Goal: Task Accomplishment & Management: Complete application form

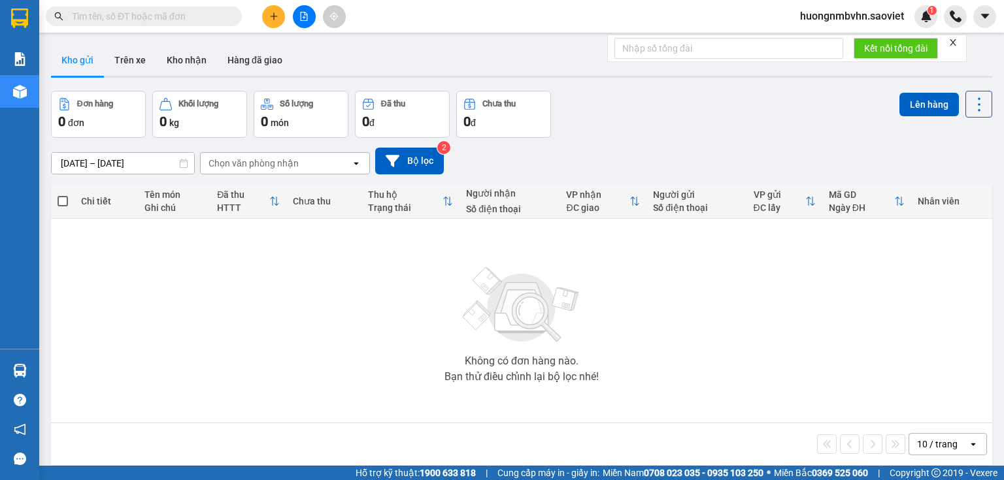
click at [872, 14] on span "huongnmbvhn.saoviet" at bounding box center [852, 16] width 125 height 16
click at [837, 37] on span "Đăng xuất" at bounding box center [857, 40] width 98 height 14
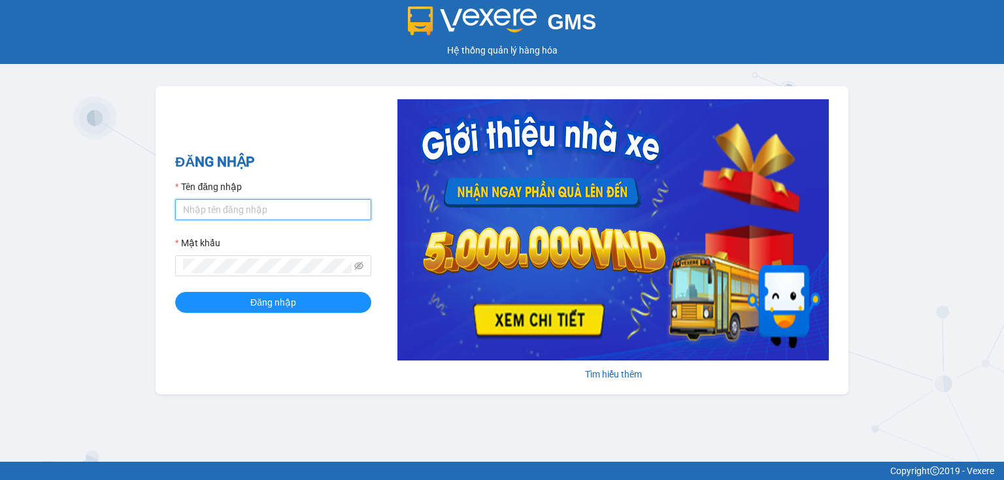
type input "huongnmbvhn.saoviet"
click at [284, 209] on input "huongnmbvhn.saoviet" at bounding box center [273, 209] width 196 height 21
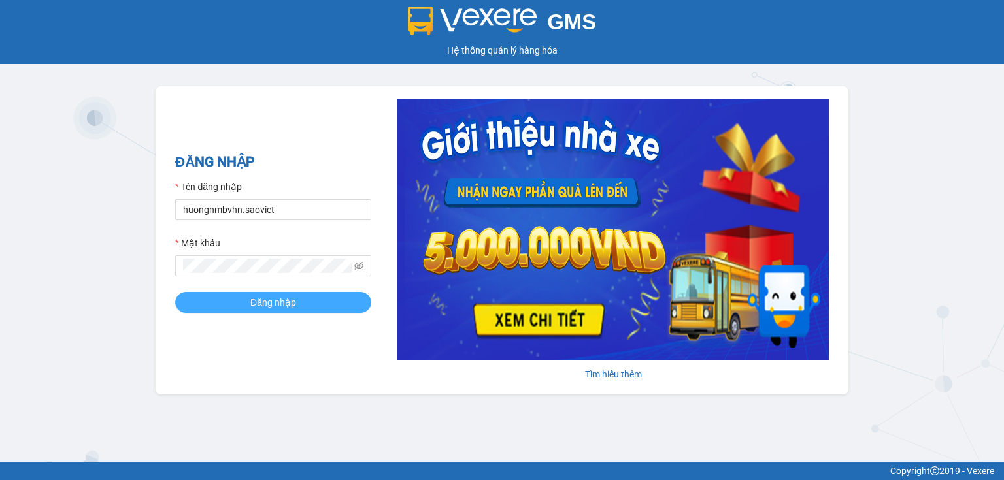
click at [284, 305] on span "Đăng nhập" at bounding box center [273, 302] width 46 height 14
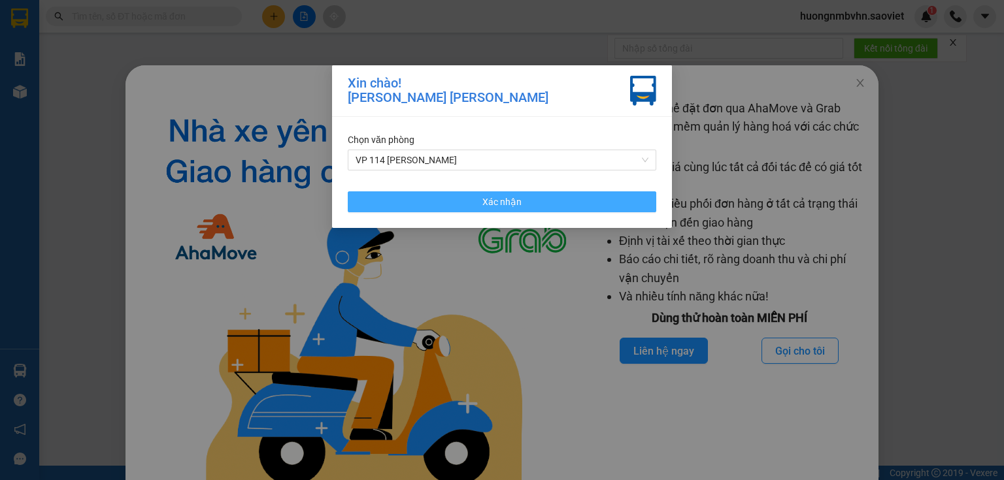
click at [494, 201] on span "Xác nhận" at bounding box center [501, 202] width 39 height 14
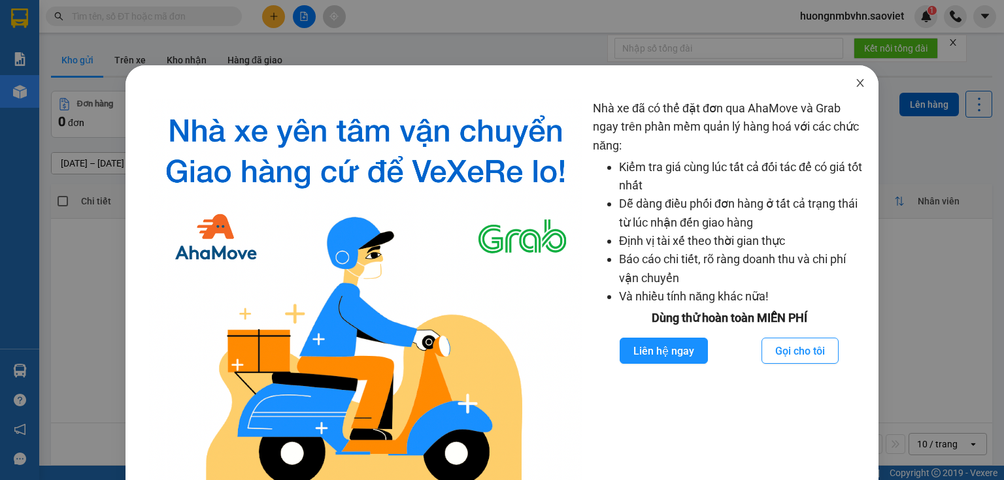
click at [856, 84] on icon "close" at bounding box center [859, 83] width 7 height 8
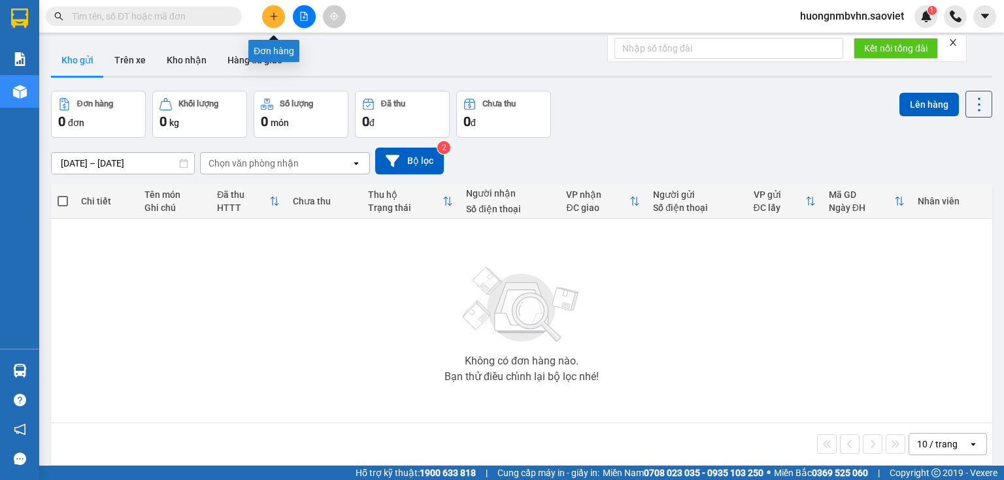
click at [273, 12] on icon "plus" at bounding box center [273, 16] width 9 height 9
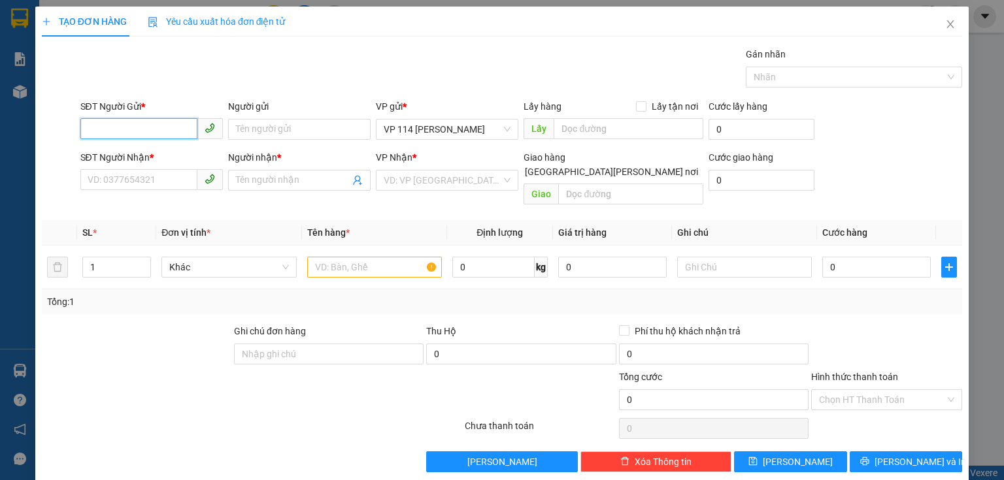
click at [178, 125] on input "SĐT Người Gửi *" at bounding box center [138, 128] width 117 height 21
click at [127, 155] on div "0912681517 - kt" at bounding box center [150, 155] width 125 height 14
type input "0912681517"
type input "kt"
type input "0945357853"
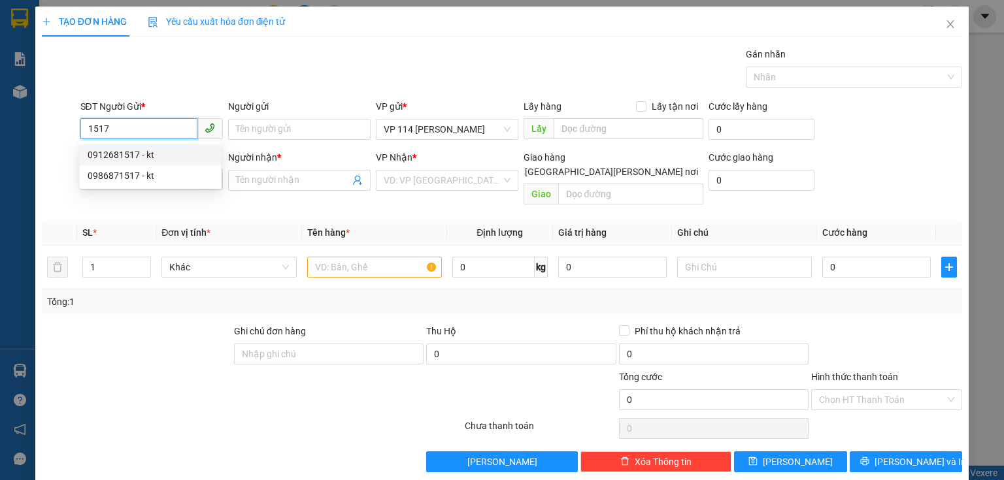
type input "[PERSON_NAME]"
type input "0"
type input "1"
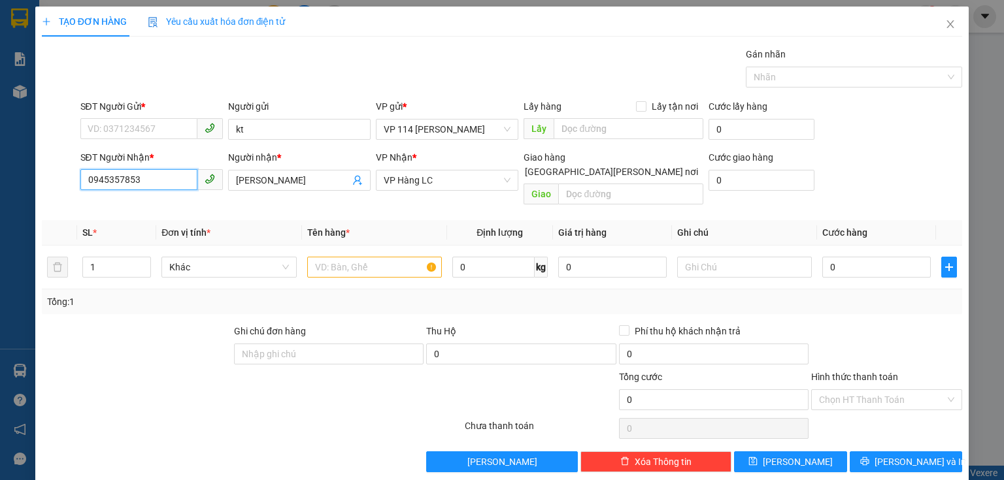
drag, startPoint x: 151, startPoint y: 182, endPoint x: 33, endPoint y: 182, distance: 117.6
click at [33, 182] on div "TẠO ĐƠN HÀNG Yêu cầu xuất [PERSON_NAME] điện tử Transit Pickup Surcharge Ids Tr…" at bounding box center [502, 240] width 1004 height 480
drag, startPoint x: 282, startPoint y: 180, endPoint x: 192, endPoint y: 190, distance: 90.7
click at [192, 190] on div "SĐT Người [PERSON_NAME] * VD: 0377654321 Người [PERSON_NAME] * [PERSON_NAME] [P…" at bounding box center [522, 180] width 888 height 60
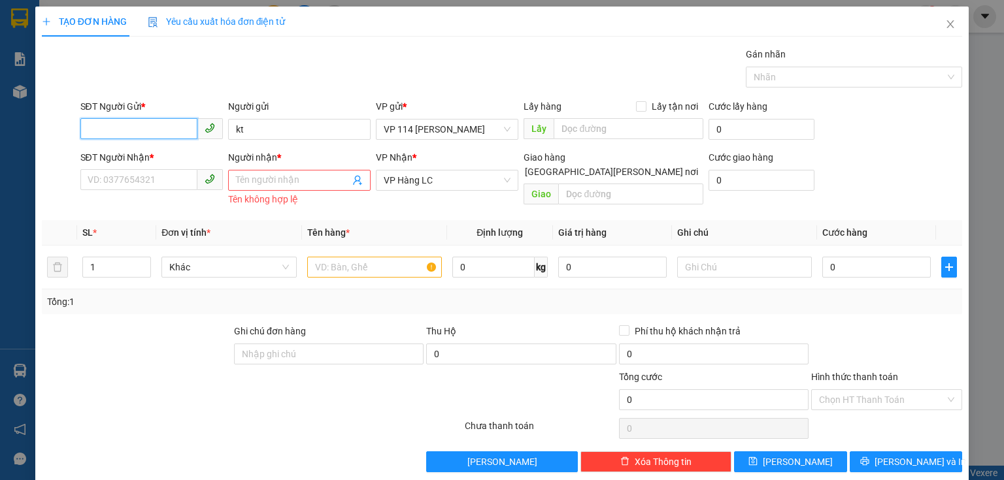
click at [158, 125] on input "SĐT Người Gửi *" at bounding box center [138, 128] width 117 height 21
click at [171, 123] on input "12346" at bounding box center [138, 128] width 117 height 21
type input "1"
click at [164, 179] on input "SĐT Người Nhận *" at bounding box center [138, 179] width 117 height 21
click at [281, 182] on input "Người nhận *" at bounding box center [293, 180] width 114 height 14
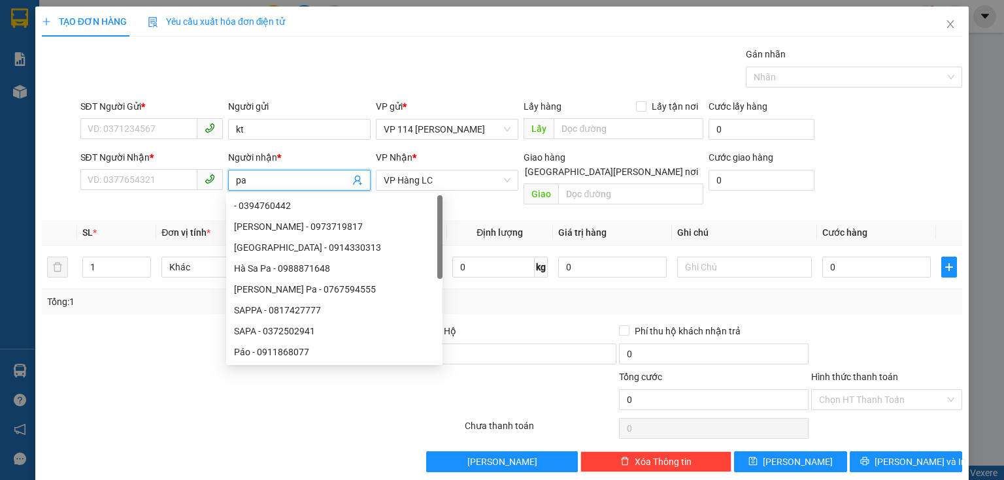
type input "pan"
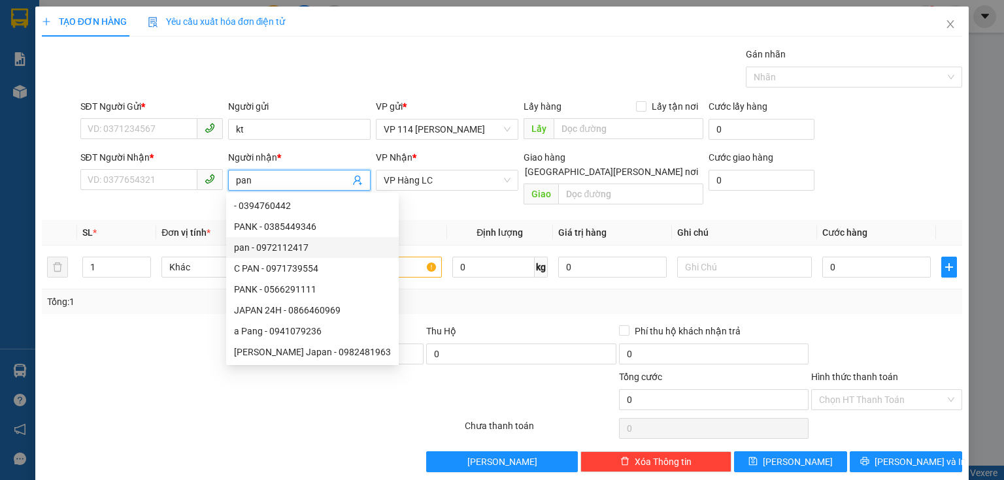
click at [294, 252] on div "pan - 0972112417" at bounding box center [312, 248] width 157 height 14
type input "0972112417"
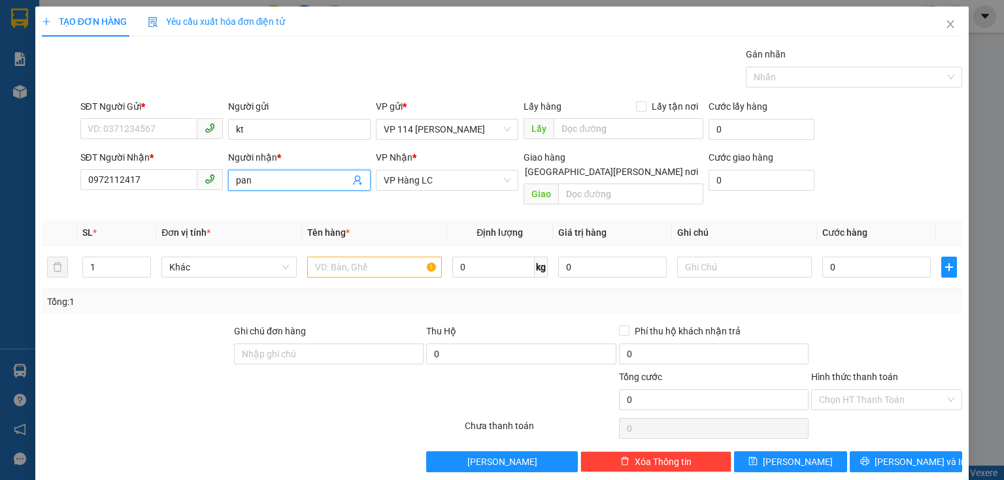
drag, startPoint x: 439, startPoint y: 183, endPoint x: 363, endPoint y: 175, distance: 76.9
click at [363, 175] on div "SĐT Người [PERSON_NAME] * 0972112417 Người [PERSON_NAME] * pan pan [PERSON_NAME…" at bounding box center [522, 180] width 888 height 60
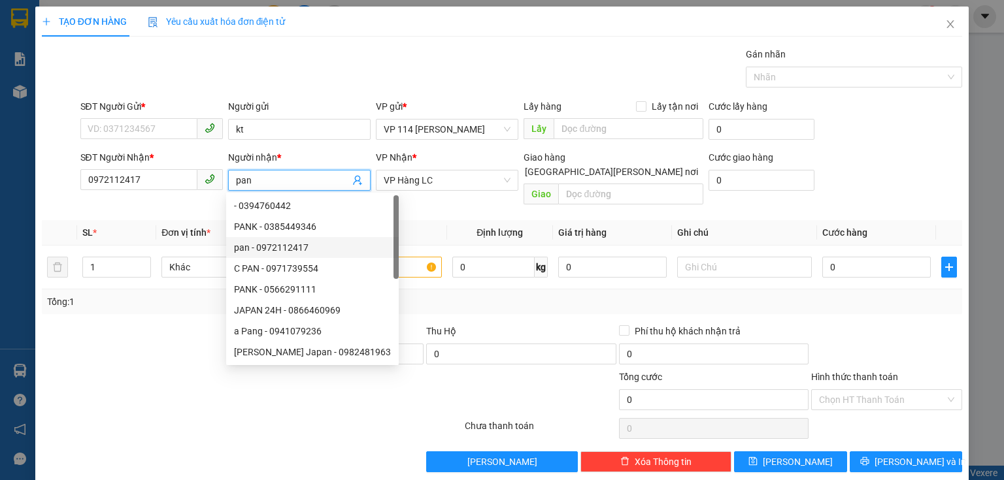
drag, startPoint x: 251, startPoint y: 179, endPoint x: 212, endPoint y: 182, distance: 38.7
click at [212, 182] on div "SĐT Người [PERSON_NAME] * 0972112417 Người [PERSON_NAME] * pan [PERSON_NAME] * …" at bounding box center [522, 180] width 888 height 60
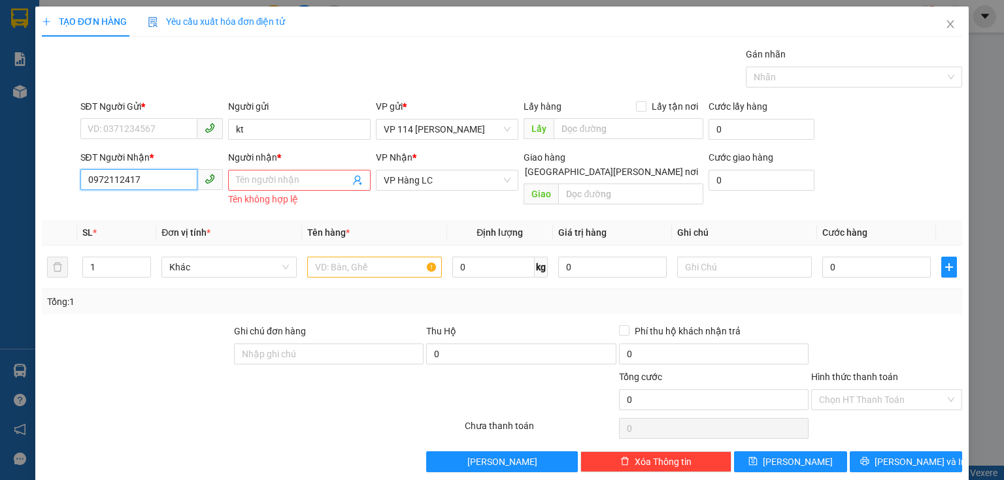
drag, startPoint x: 141, startPoint y: 175, endPoint x: 63, endPoint y: 184, distance: 79.0
click at [63, 184] on div "SĐT Người [PERSON_NAME] * 0972112417 0972112417 Người [PERSON_NAME] * Tên người…" at bounding box center [502, 180] width 923 height 60
drag, startPoint x: 440, startPoint y: 176, endPoint x: 406, endPoint y: 184, distance: 34.7
click at [406, 184] on span "VP Hàng LC" at bounding box center [447, 181] width 127 height 20
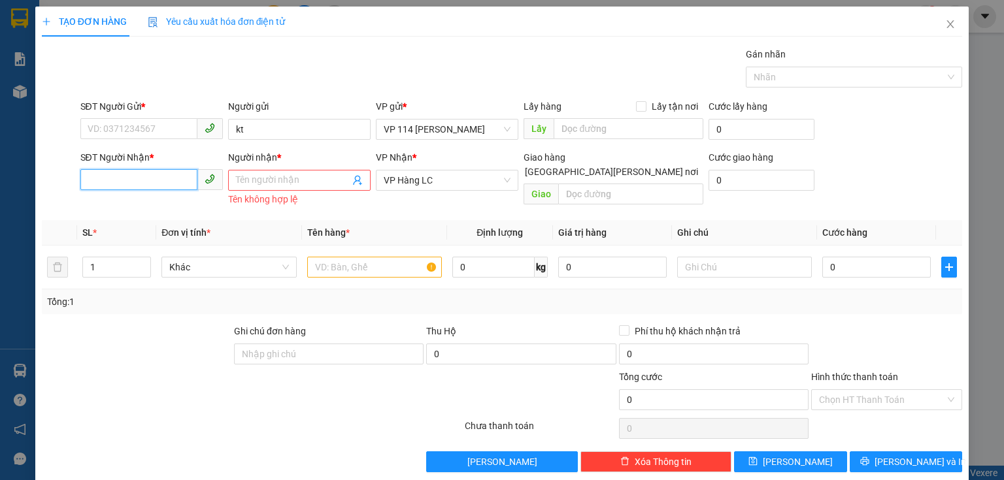
click at [171, 181] on input "SĐT Người Nhận *" at bounding box center [138, 179] width 117 height 21
click at [270, 181] on input "Người nhận *" at bounding box center [293, 180] width 114 height 14
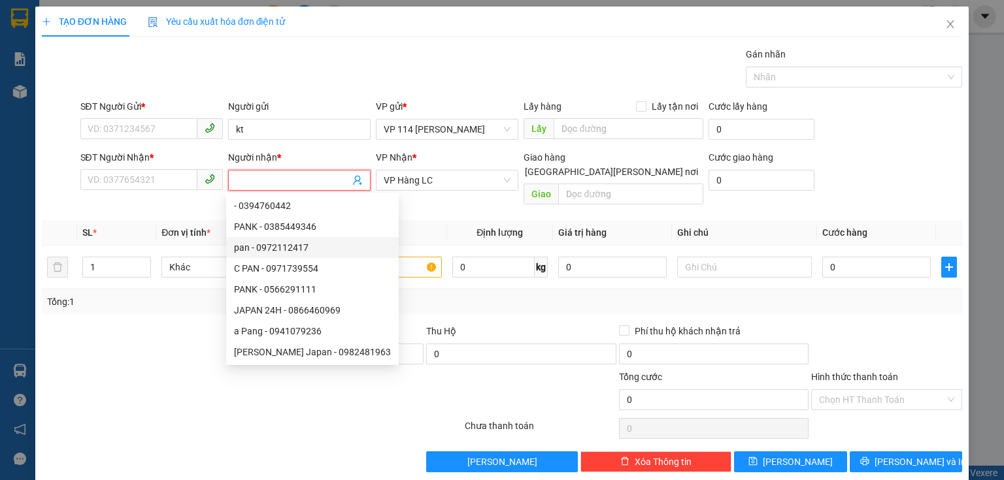
click at [275, 248] on div "pan - 0972112417" at bounding box center [312, 248] width 157 height 14
type input "0972112417"
type input "pan"
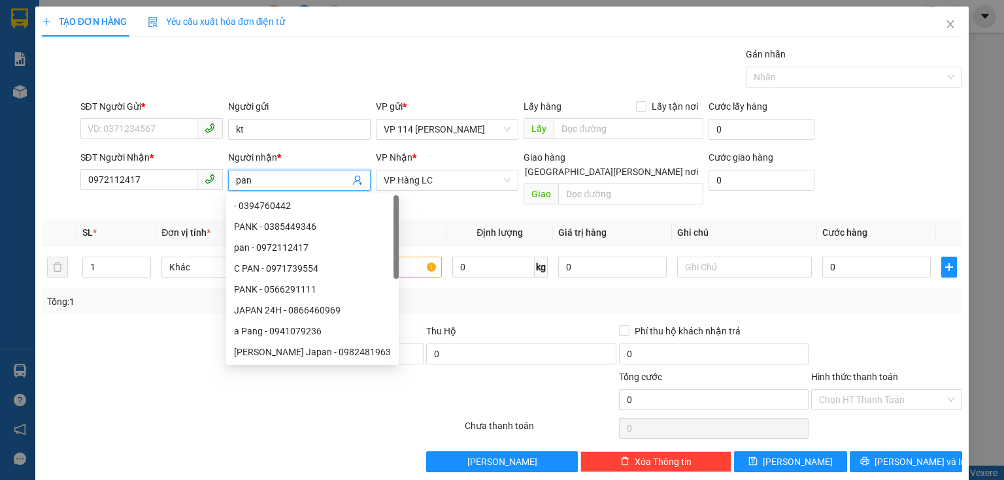
drag, startPoint x: 254, startPoint y: 180, endPoint x: 214, endPoint y: 186, distance: 39.6
click at [214, 186] on div "SĐT Người [PERSON_NAME] * 0972112417 Người [PERSON_NAME] * pan [PERSON_NAME] * …" at bounding box center [522, 180] width 888 height 60
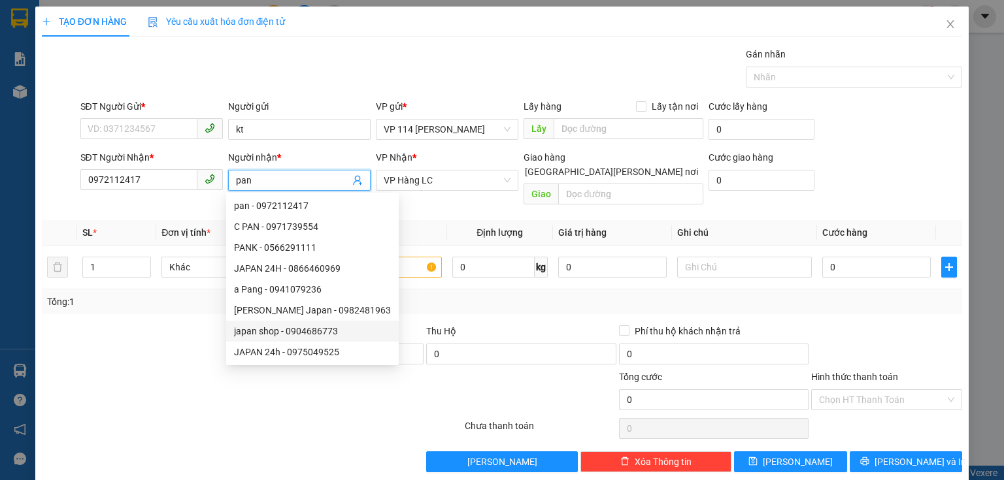
scroll to position [0, 0]
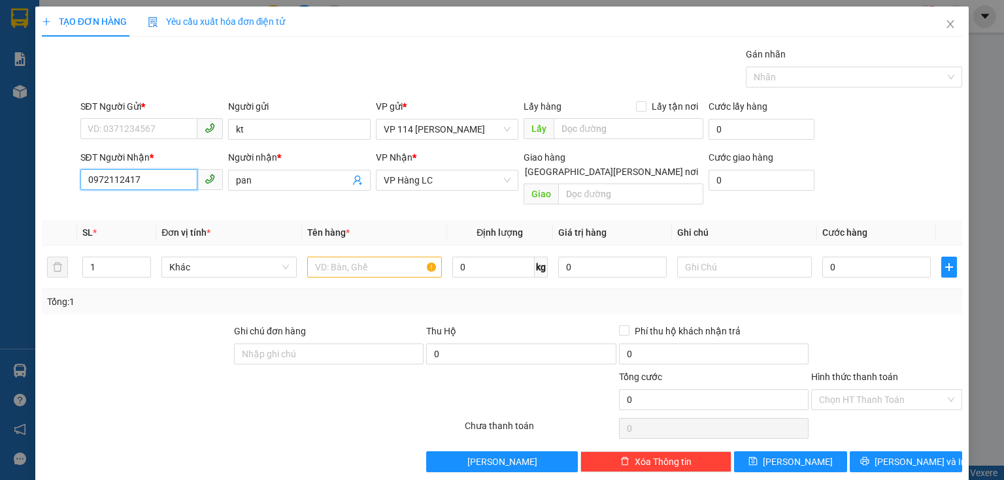
drag, startPoint x: 149, startPoint y: 175, endPoint x: 74, endPoint y: 181, distance: 75.4
click at [74, 181] on div "SĐT Người [PERSON_NAME] * 0972112417 0972112417 Người [PERSON_NAME] * pan [PERS…" at bounding box center [502, 180] width 923 height 60
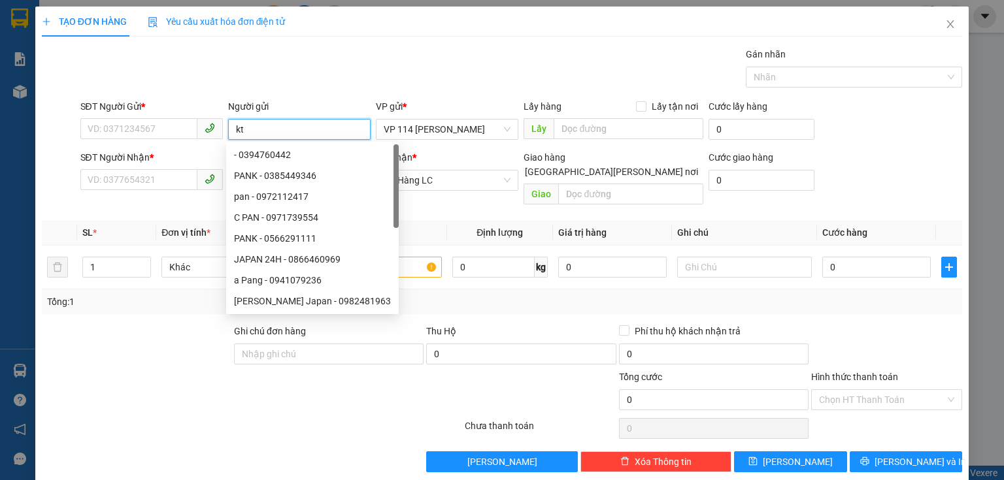
drag, startPoint x: 250, startPoint y: 131, endPoint x: 219, endPoint y: 134, distance: 31.5
click at [219, 134] on div "SĐT Người Gửi * VD: 0371234567 Người gửi kt VP gửi * VP 114 [PERSON_NAME] [PERS…" at bounding box center [522, 122] width 888 height 46
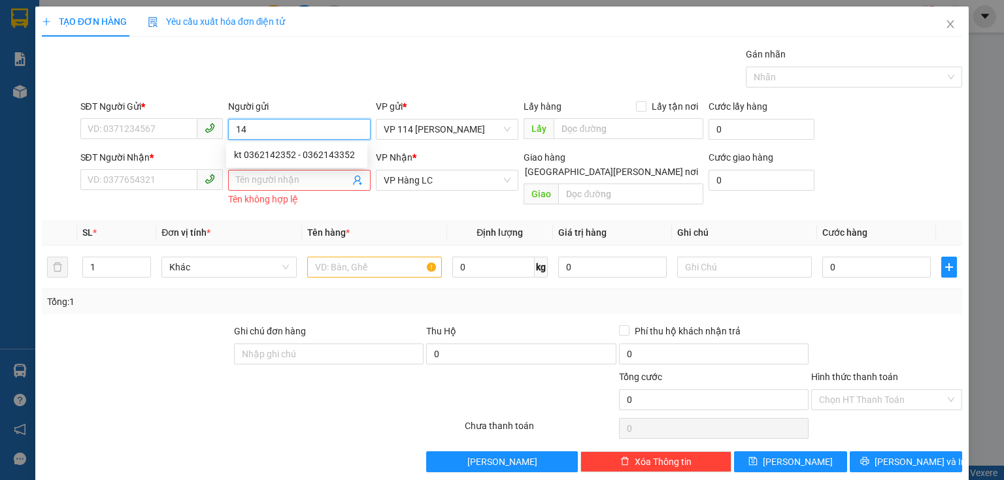
type input "1"
click at [158, 122] on input "SĐT Người Gửi *" at bounding box center [138, 128] width 117 height 21
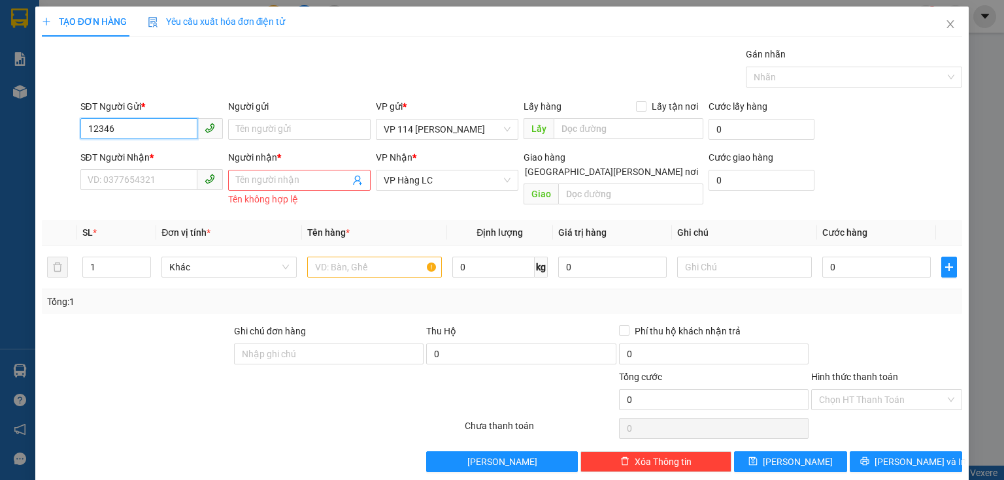
drag, startPoint x: 107, startPoint y: 131, endPoint x: 130, endPoint y: 131, distance: 22.9
click at [123, 131] on input "12346" at bounding box center [138, 128] width 117 height 21
type input "1"
click at [123, 154] on div "0898078527 - NAM" at bounding box center [150, 155] width 125 height 14
type input "0898078527"
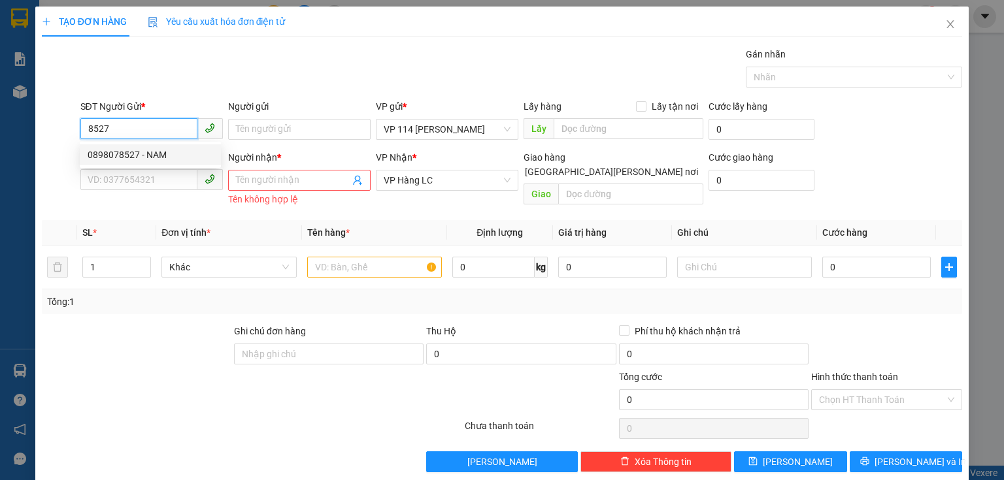
type input "NAM"
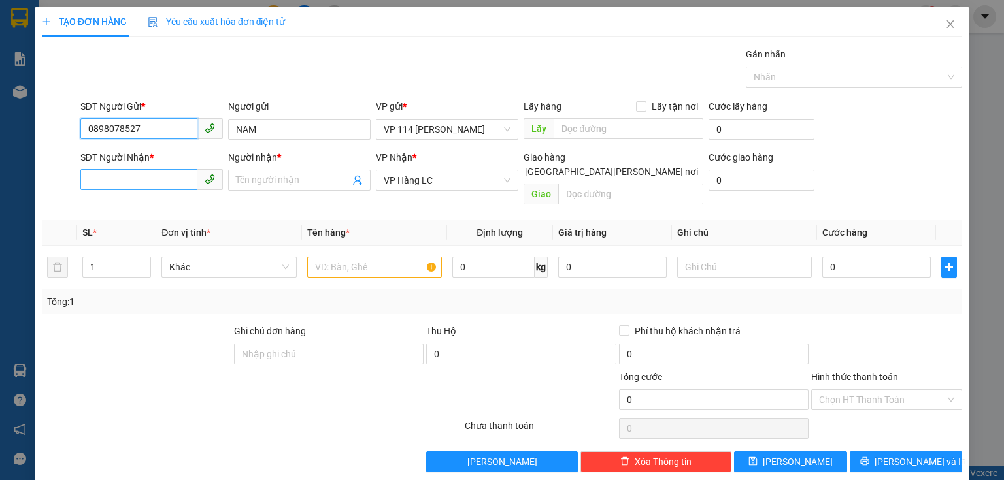
type input "0898078527"
click at [150, 182] on input "SĐT Người Nhận *" at bounding box center [138, 179] width 117 height 21
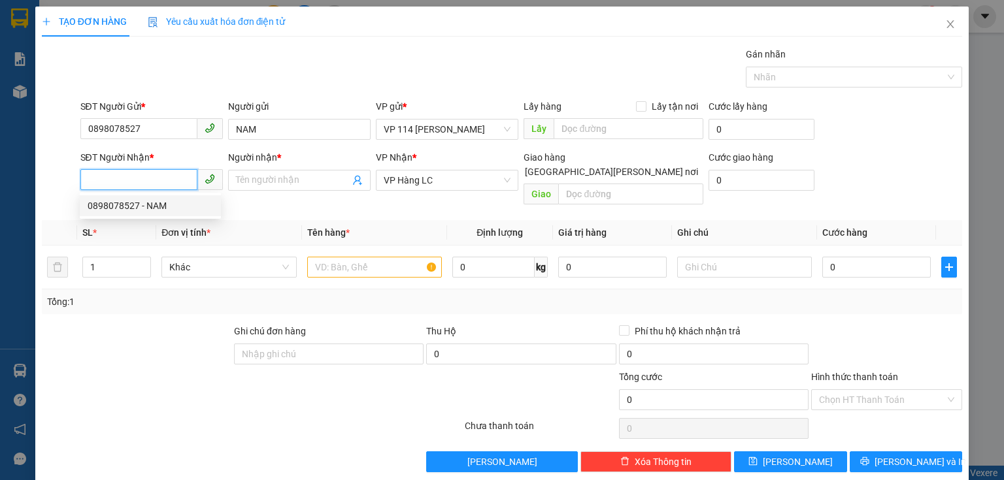
click at [124, 207] on div "0898078527 - NAM" at bounding box center [150, 206] width 125 height 14
type input "0898078527"
type input "NAM"
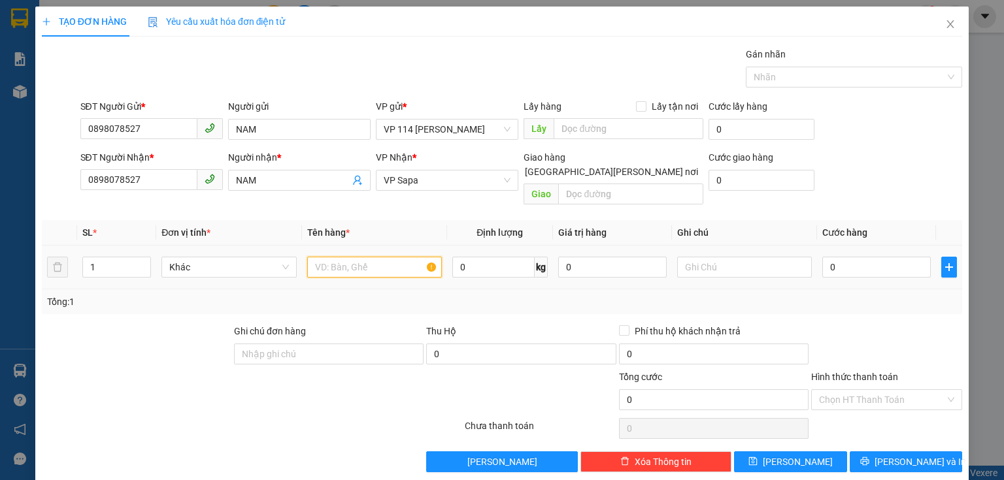
click at [374, 257] on input "text" at bounding box center [374, 267] width 135 height 21
type input "xốp"
click at [842, 257] on input "0" at bounding box center [876, 267] width 108 height 21
type input "8"
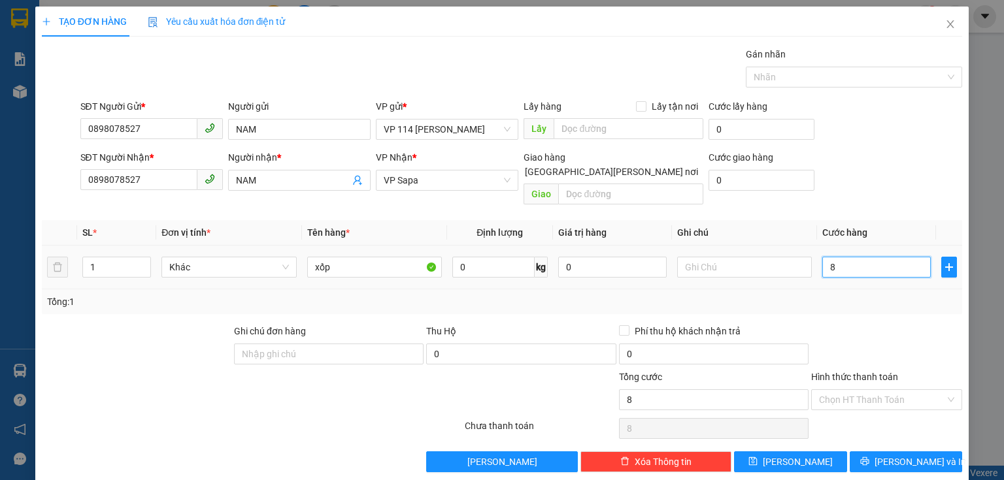
type input "8"
type input "80"
type input "800"
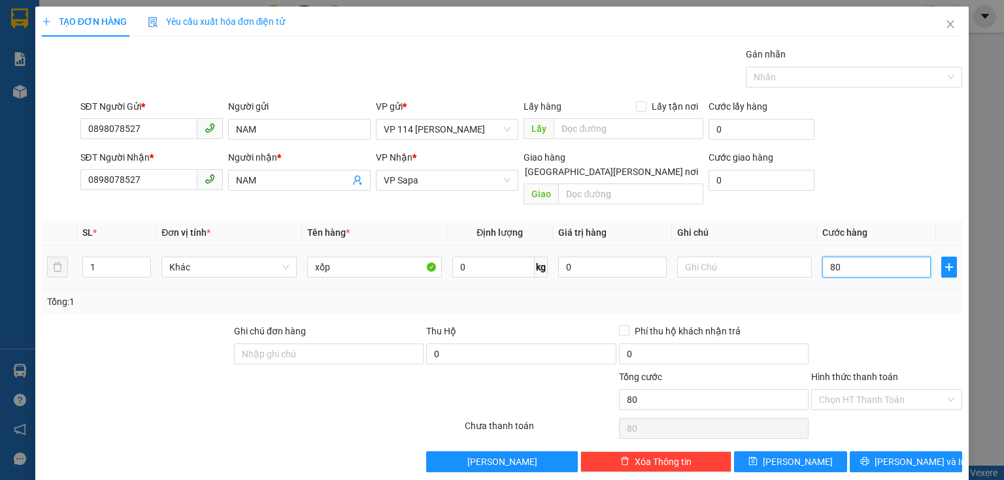
type input "800"
type input "8.000"
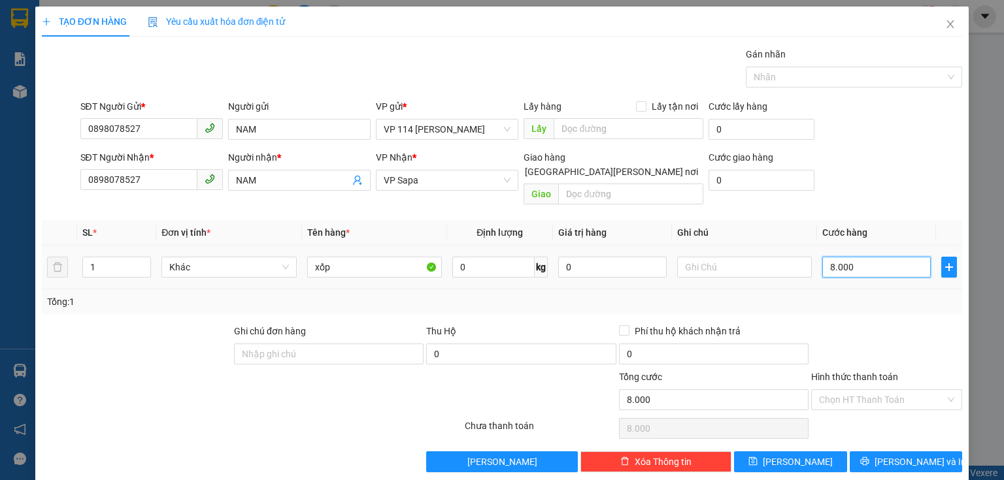
type input "80.000"
click at [924, 452] on button "[PERSON_NAME] và In" at bounding box center [906, 462] width 113 height 21
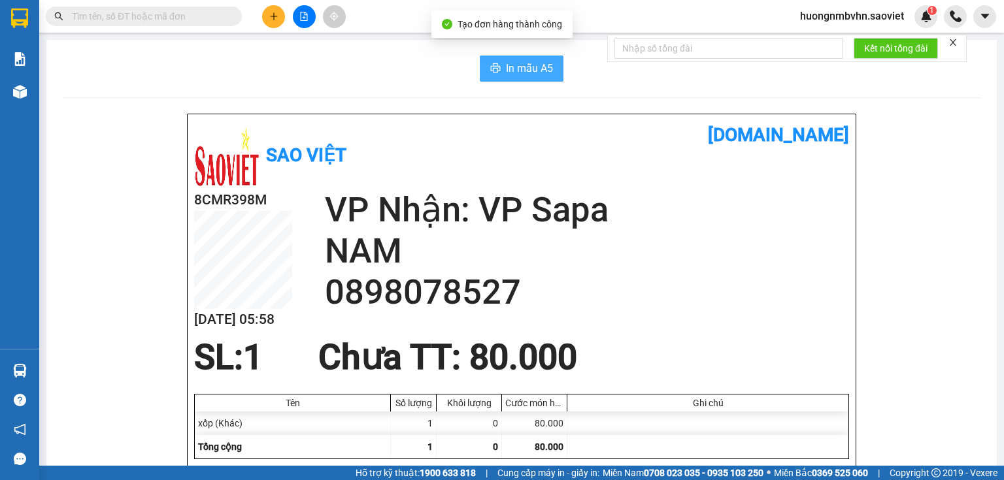
click at [514, 68] on span "In mẫu A5" at bounding box center [529, 68] width 47 height 16
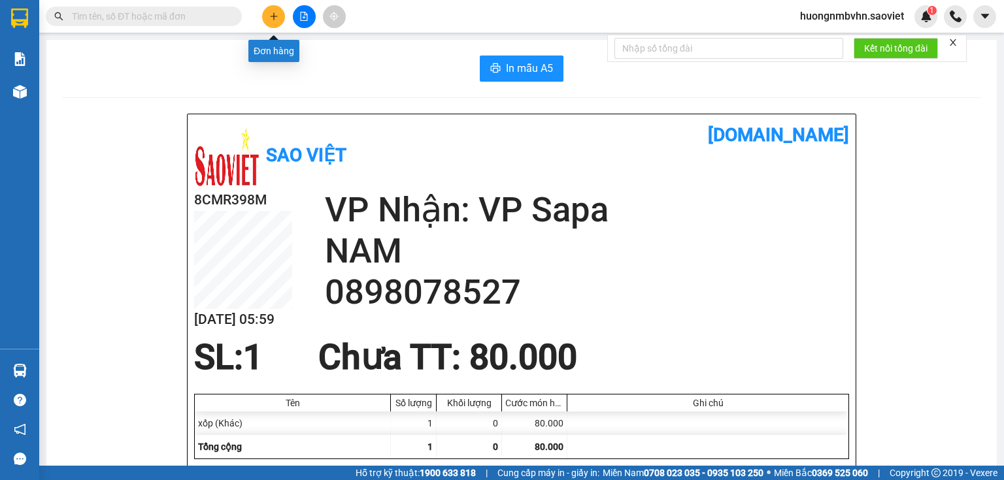
click at [269, 15] on icon "plus" at bounding box center [273, 16] width 9 height 9
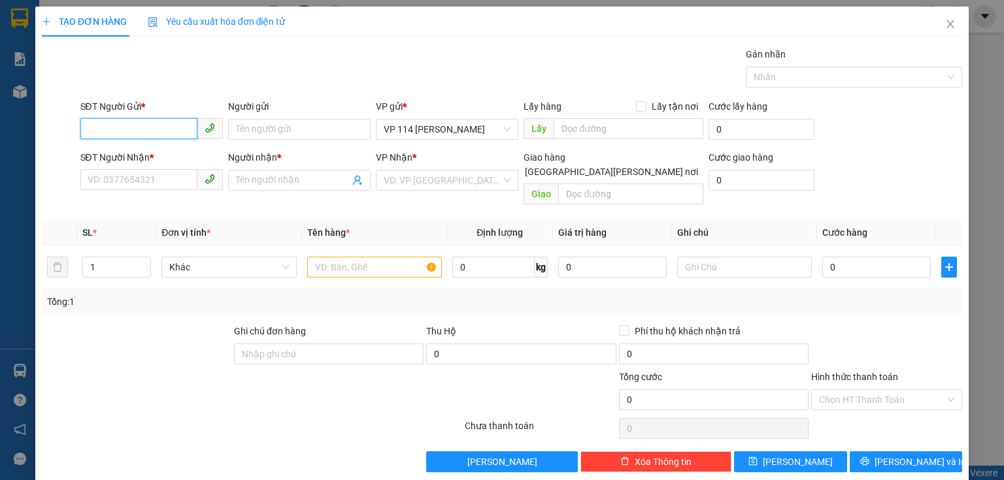
click at [173, 128] on input "SĐT Người Gửi *" at bounding box center [138, 128] width 117 height 21
type input "12347"
drag, startPoint x: 124, startPoint y: 127, endPoint x: 55, endPoint y: 130, distance: 69.4
click at [55, 130] on div "SĐT Người Gửi * 12347 12347 Người gửi Tên người gửi VP gửi * VP 114 [PERSON_NAM…" at bounding box center [502, 122] width 923 height 46
click at [266, 179] on input "Người nhận *" at bounding box center [293, 180] width 114 height 14
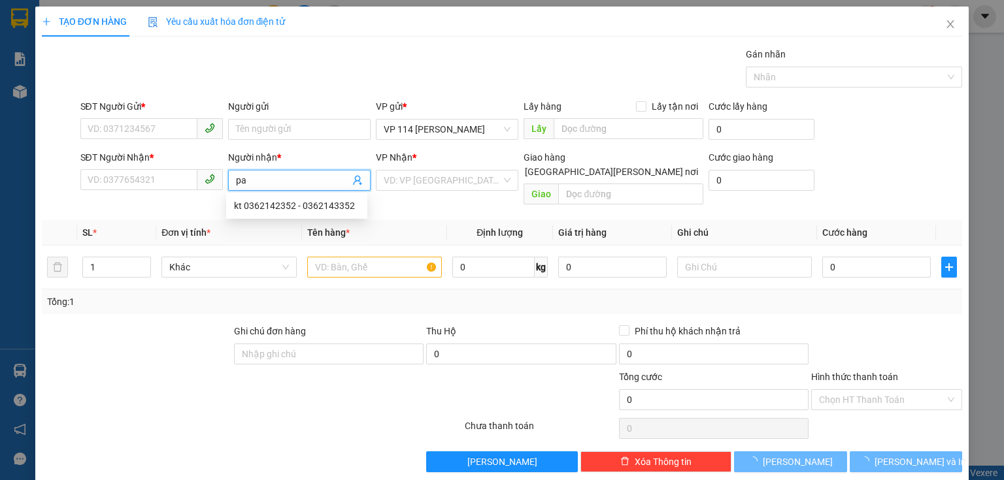
type input "pan"
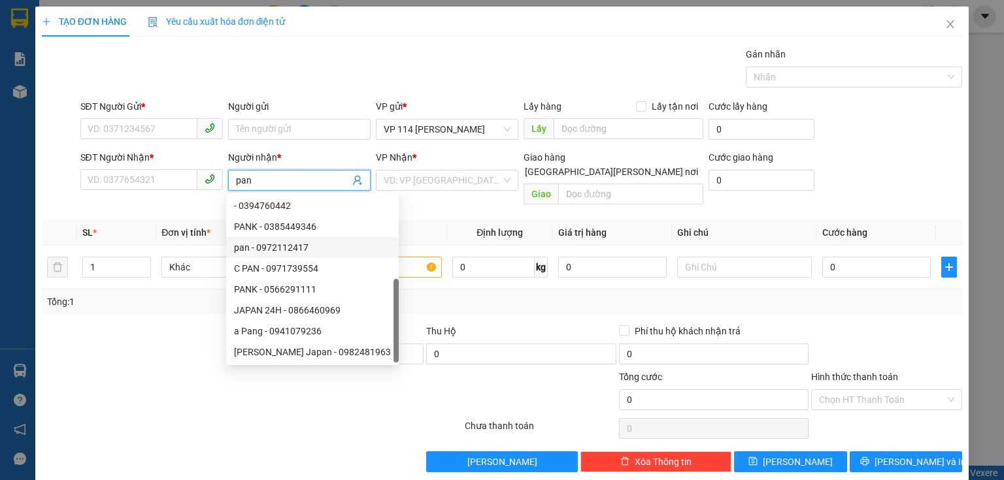
scroll to position [42, 0]
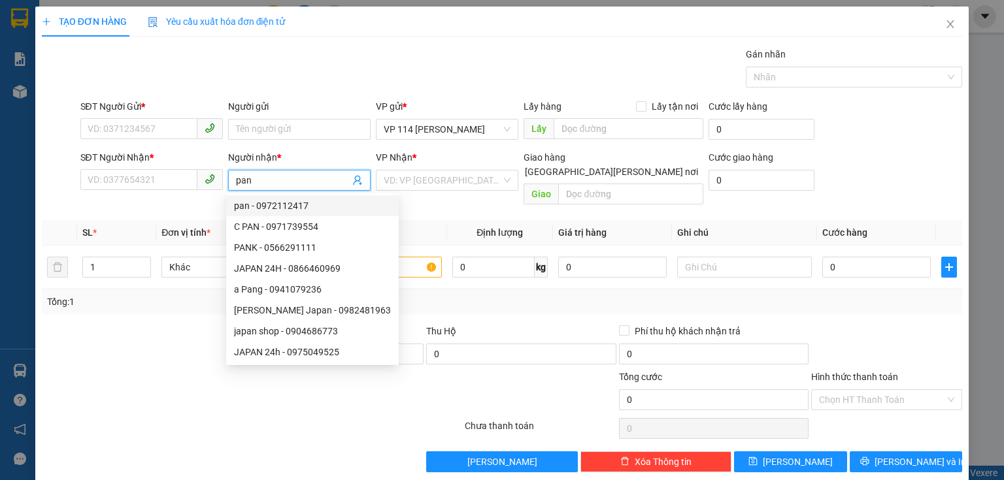
click at [274, 207] on div "pan - 0972112417" at bounding box center [312, 206] width 157 height 14
type input "0972112417"
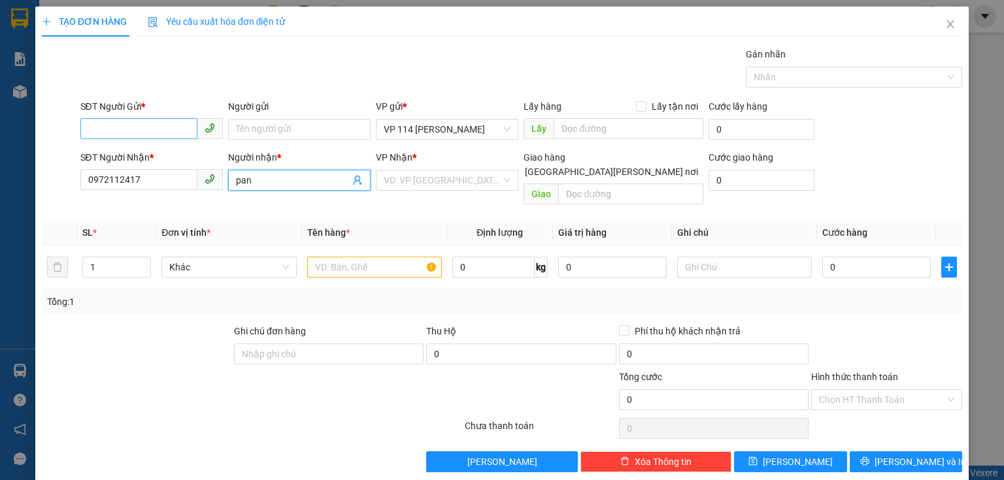
type input "pan"
click at [160, 125] on input "SĐT Người Gửi *" at bounding box center [138, 128] width 117 height 21
click at [267, 186] on input "pan" at bounding box center [293, 180] width 114 height 14
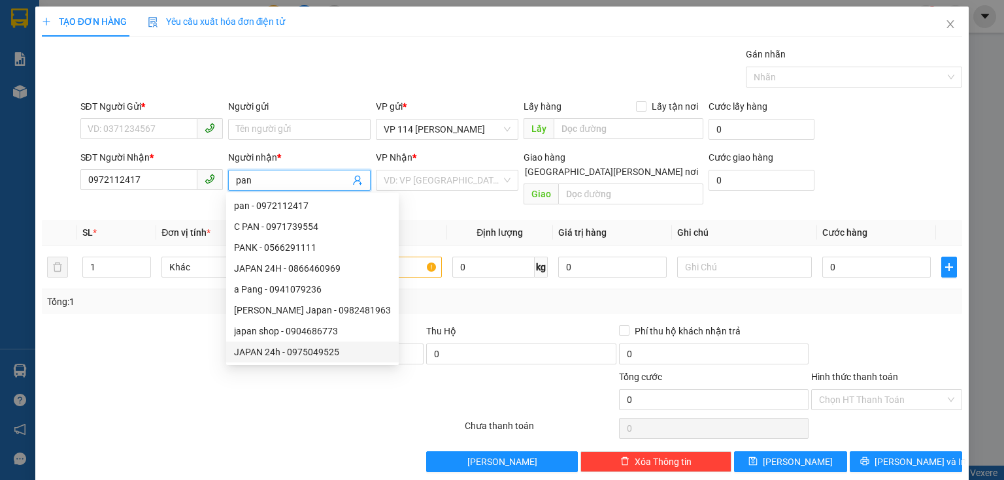
scroll to position [0, 0]
click at [293, 246] on div "pan - 0972112417" at bounding box center [312, 248] width 157 height 14
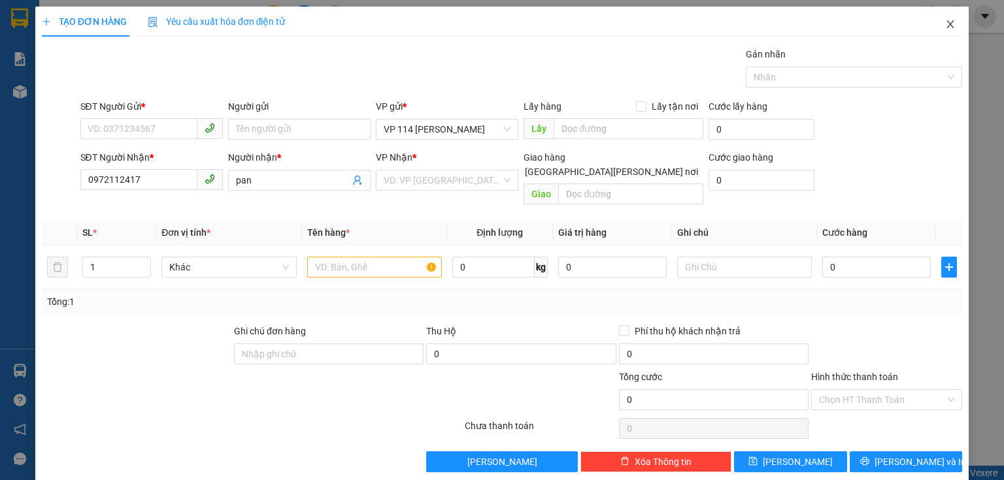
click at [945, 28] on icon "close" at bounding box center [950, 24] width 10 height 10
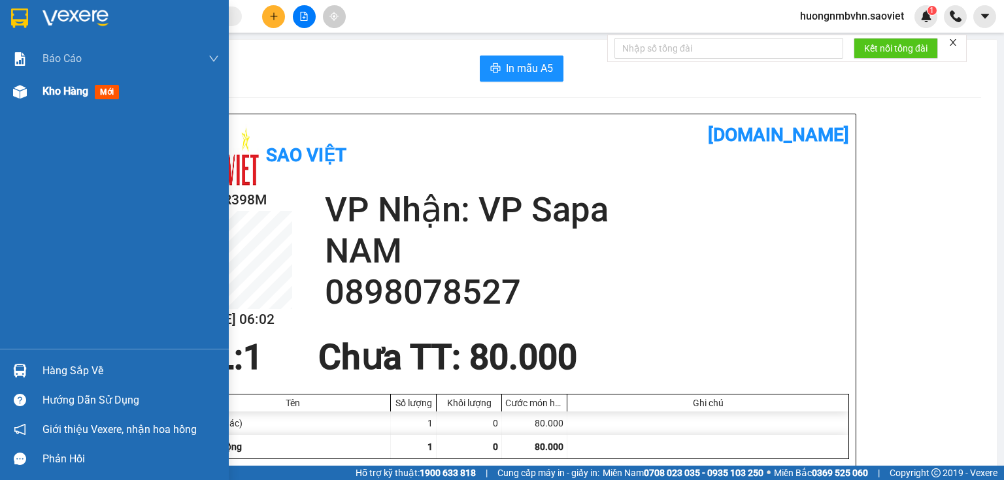
click at [74, 89] on span "Kho hàng" at bounding box center [65, 91] width 46 height 12
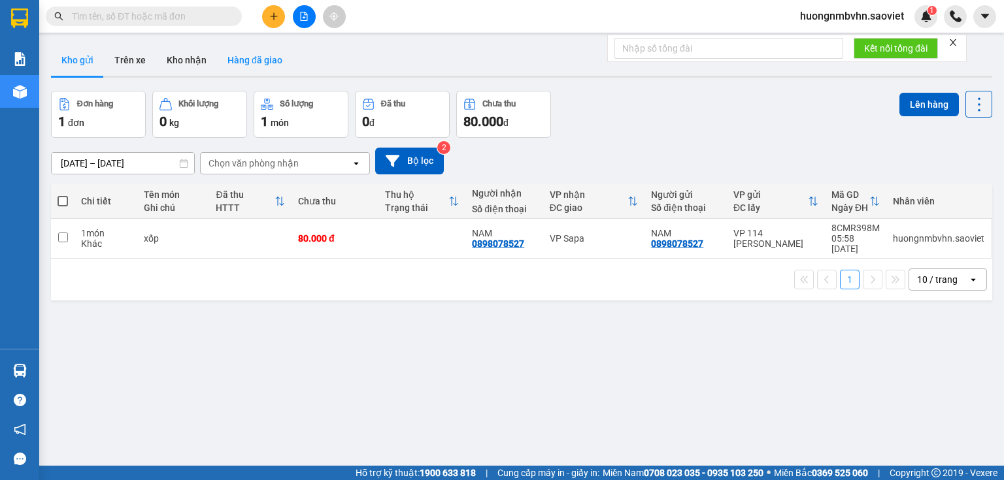
click at [245, 61] on button "Hàng đã giao" at bounding box center [255, 59] width 76 height 31
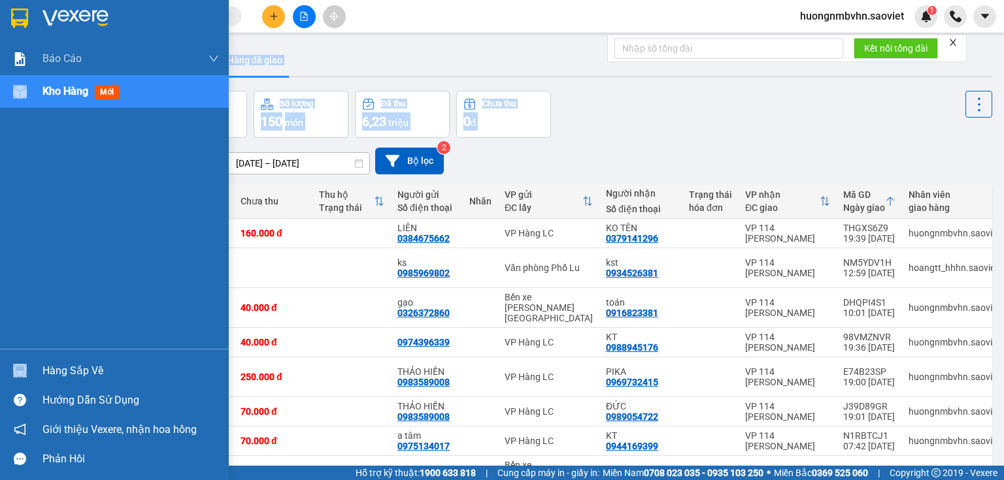
drag, startPoint x: 154, startPoint y: 161, endPoint x: 15, endPoint y: 178, distance: 140.2
click at [15, 178] on section "Kết quả [PERSON_NAME] ( 0 ) Bộ lọc No Data huongnmbvhn.saoviet 1 [PERSON_NAME] …" at bounding box center [502, 240] width 1004 height 480
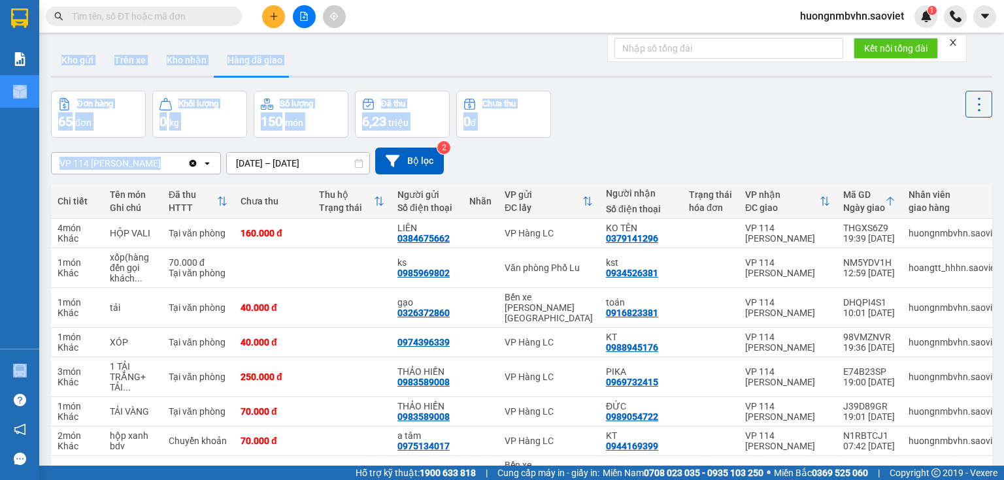
click at [162, 161] on div "VP 114 [PERSON_NAME]" at bounding box center [120, 163] width 136 height 21
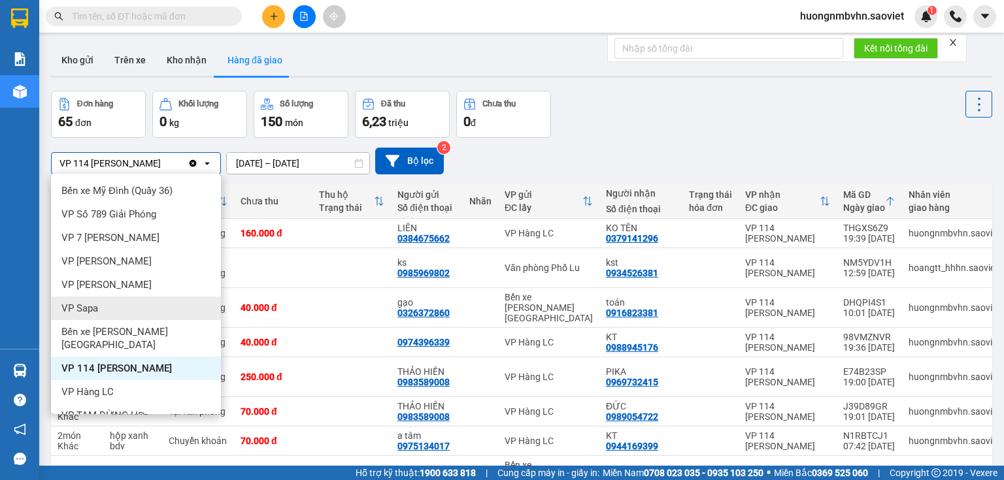
click at [92, 314] on span "VP Sapa" at bounding box center [79, 308] width 37 height 13
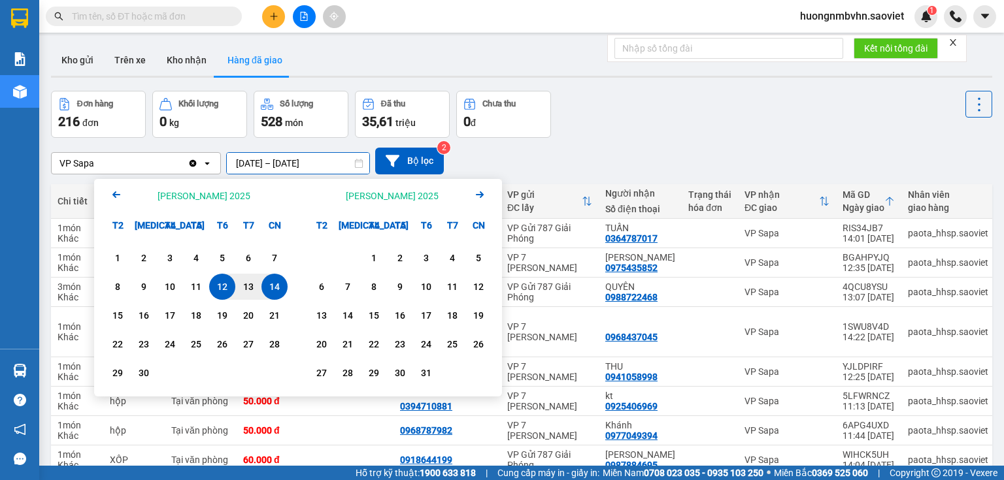
click at [322, 161] on input "[DATE] – [DATE]" at bounding box center [298, 163] width 142 height 21
click at [173, 288] on div "10" at bounding box center [170, 287] width 18 height 16
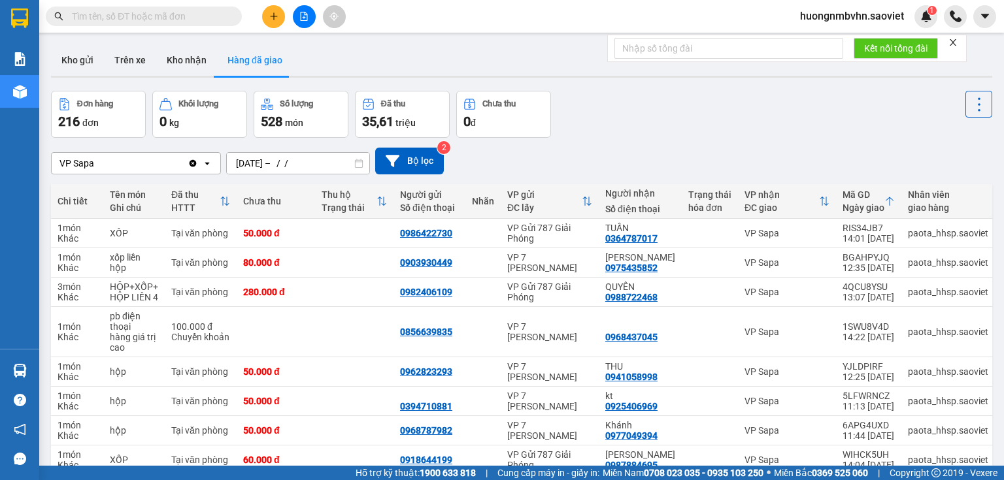
click at [565, 152] on div "VP Sapa Clear value open [DATE] – / / Press the down arrow key to interact with…" at bounding box center [521, 161] width 941 height 27
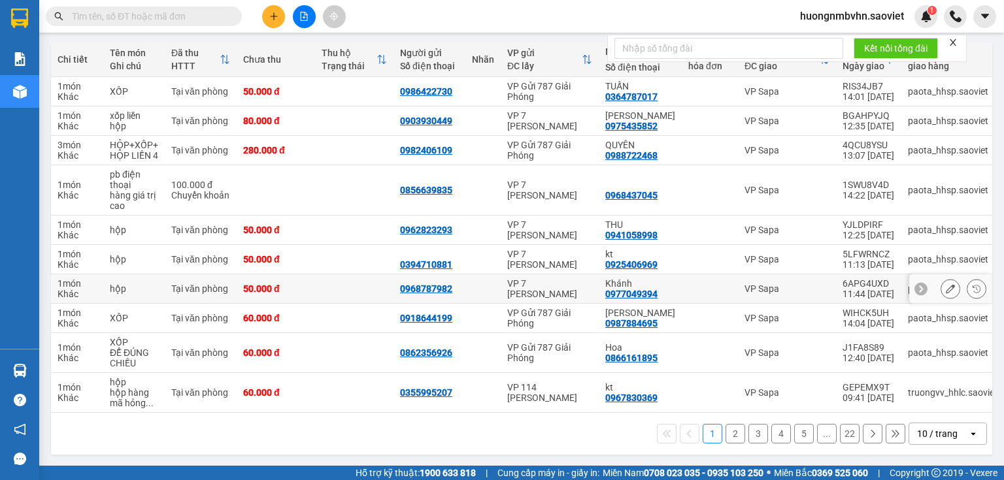
scroll to position [145, 0]
click at [971, 435] on icon at bounding box center [973, 433] width 5 height 3
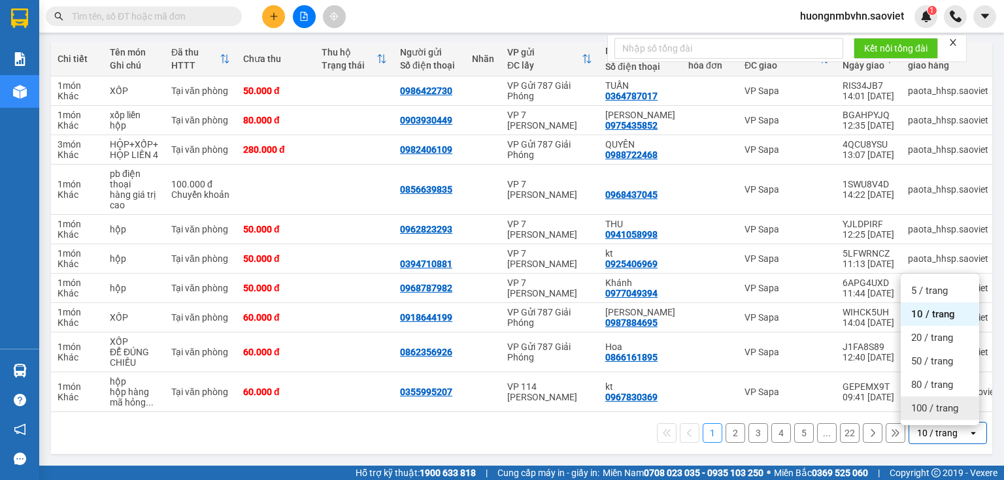
click at [939, 403] on span "100 / trang" at bounding box center [934, 408] width 47 height 13
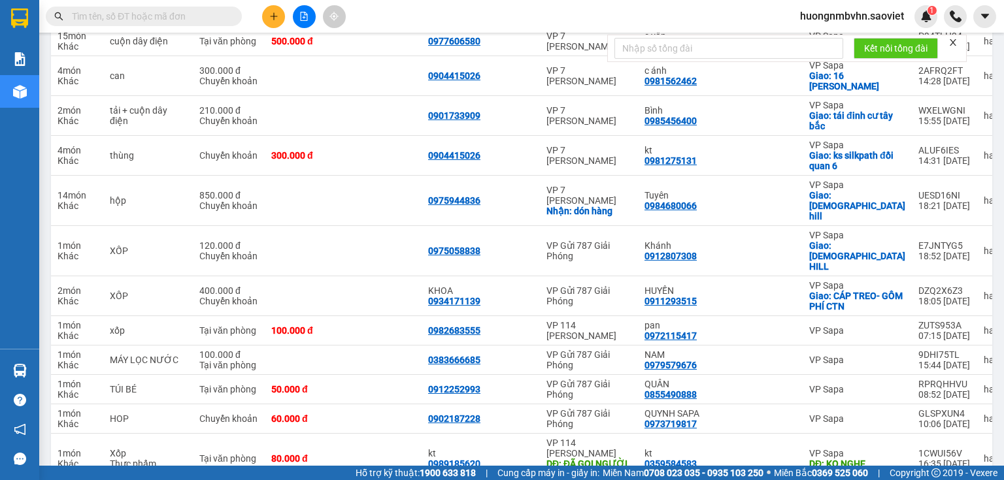
scroll to position [1620, 0]
click at [667, 331] on div "0972115417" at bounding box center [670, 336] width 52 height 10
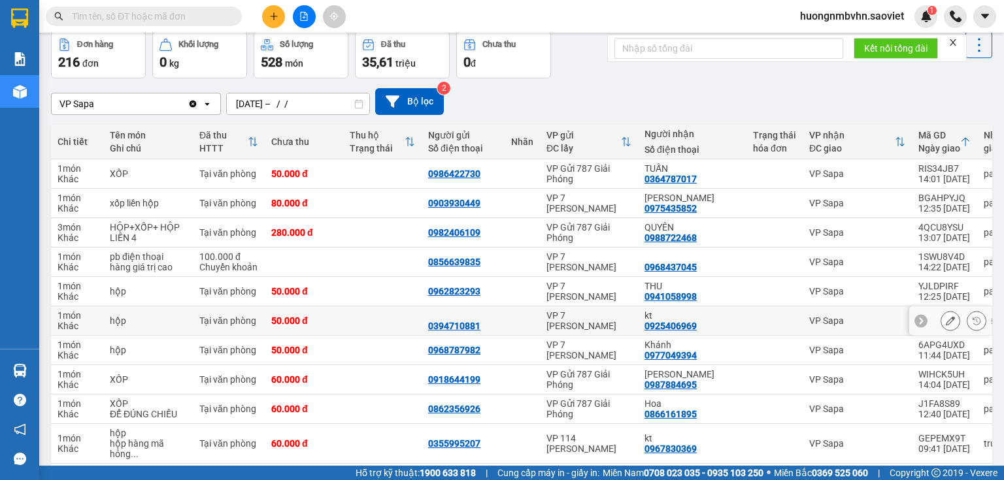
scroll to position [0, 0]
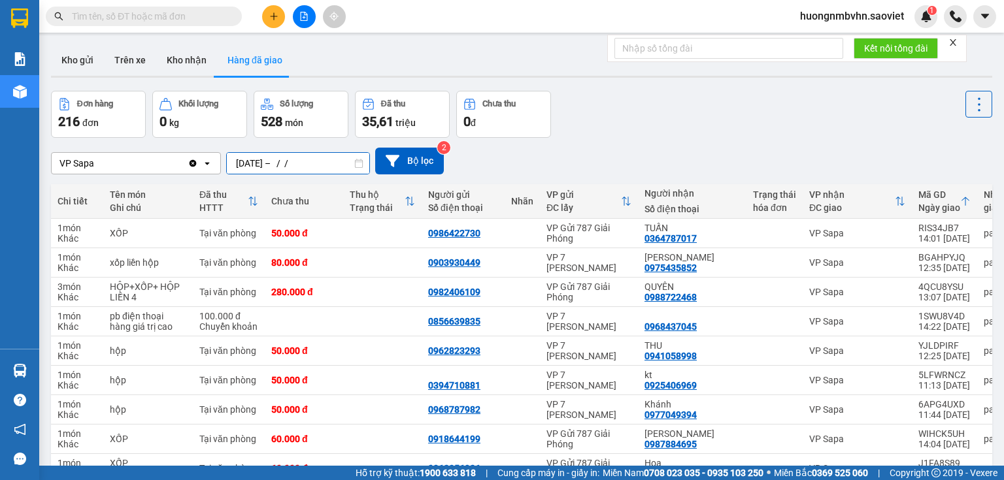
click at [263, 162] on input "[DATE] – / /" at bounding box center [298, 163] width 142 height 21
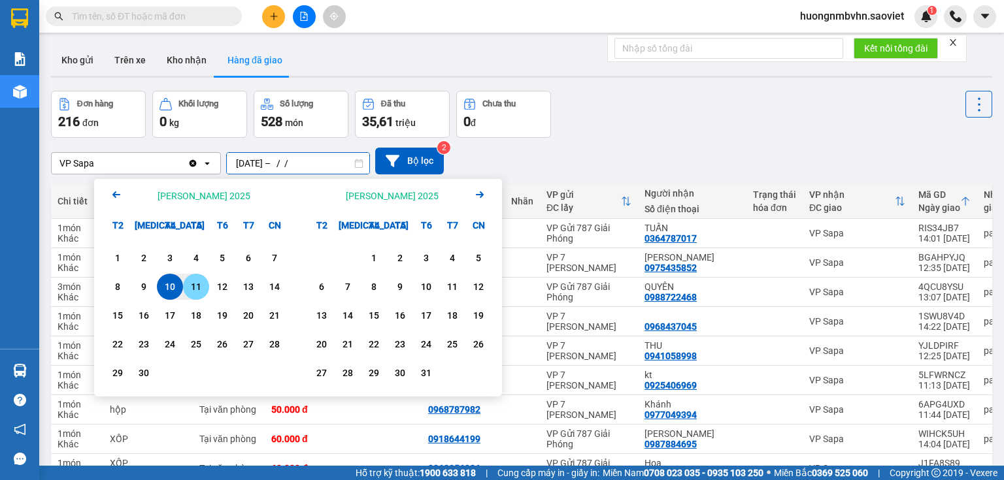
click at [202, 284] on div "11" at bounding box center [196, 287] width 18 height 16
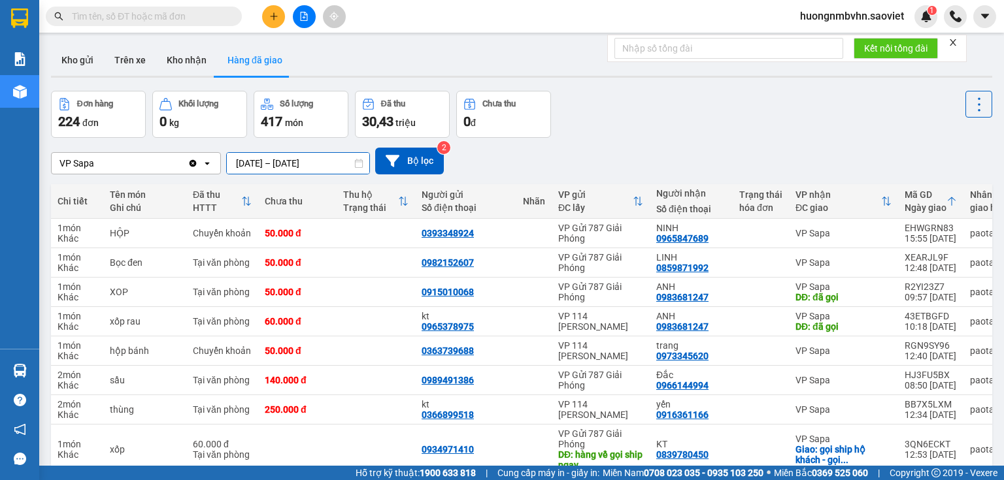
click at [250, 165] on input "[DATE] – [DATE]" at bounding box center [298, 163] width 142 height 21
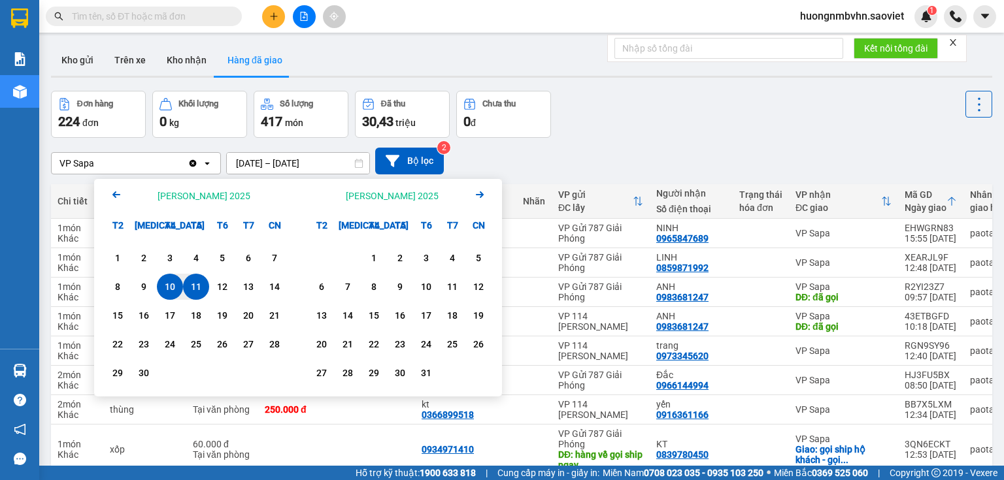
click at [190, 286] on div "11" at bounding box center [196, 287] width 18 height 16
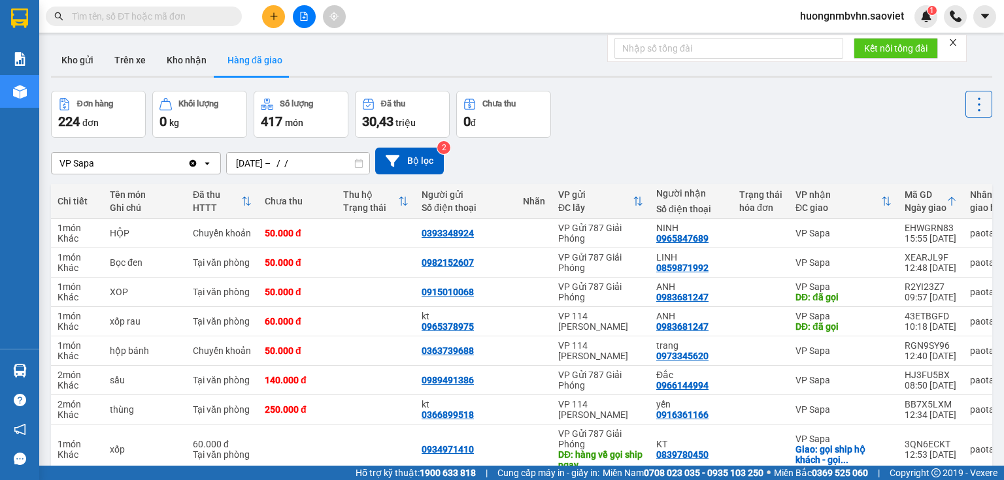
click at [593, 135] on div "Đơn hàng 224 đơn [PERSON_NAME] 0 kg Số [PERSON_NAME] 417 món Đã thu 30,43 [PERS…" at bounding box center [521, 114] width 941 height 47
click at [276, 159] on input "[DATE] – / /" at bounding box center [298, 163] width 142 height 21
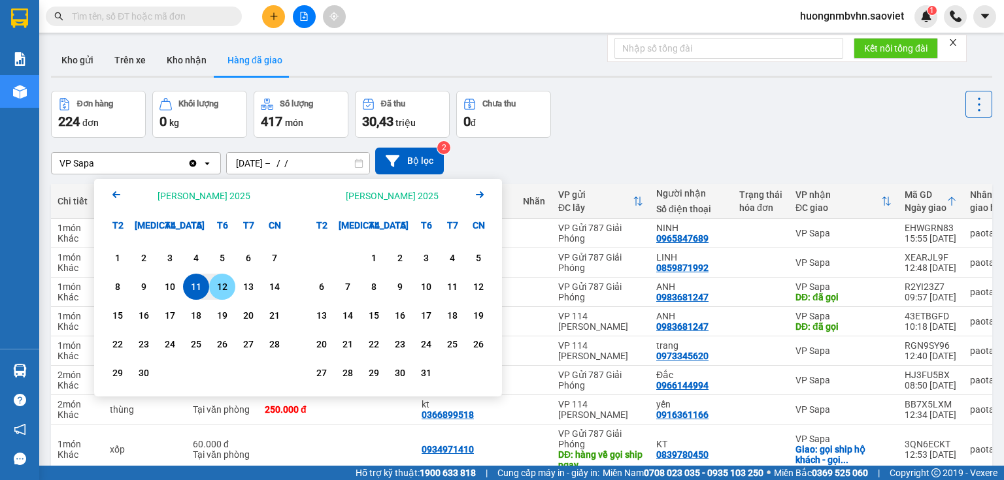
click at [222, 290] on div "12" at bounding box center [222, 287] width 18 height 16
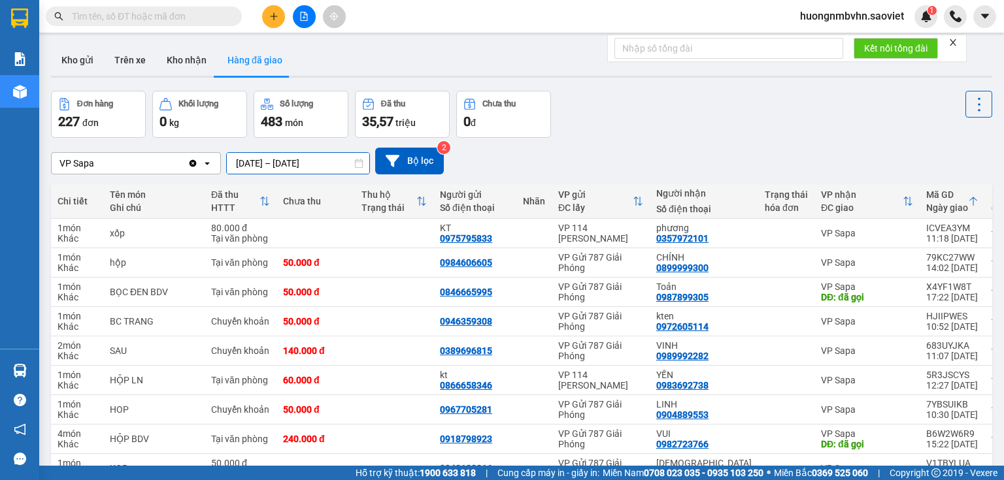
click at [242, 160] on input "[DATE] – [DATE]" at bounding box center [298, 163] width 142 height 21
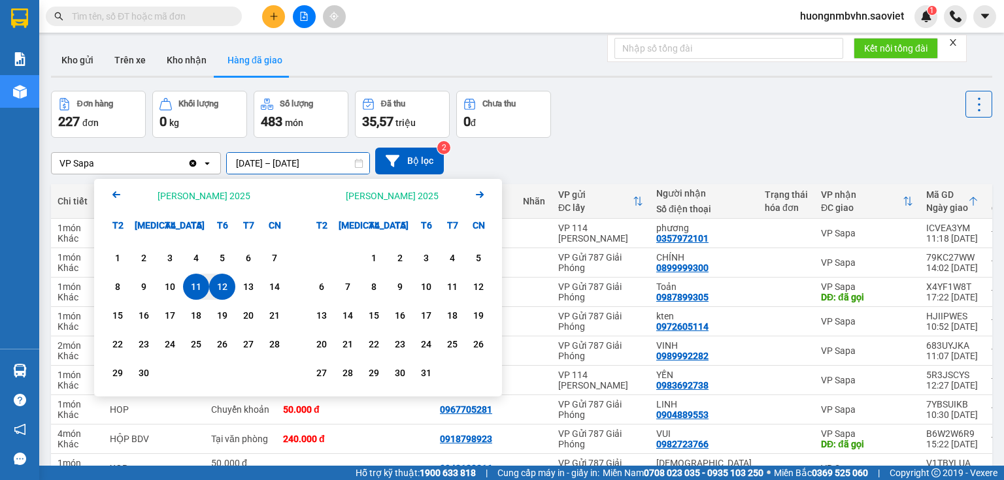
click at [225, 289] on div "12" at bounding box center [222, 287] width 18 height 16
click at [590, 132] on div "Đơn hàng 227 đơn [PERSON_NAME] 0 kg Số [PERSON_NAME] 483 món Đã thu 35,57 [PERS…" at bounding box center [521, 114] width 941 height 47
click at [255, 163] on input "[DATE] – / /" at bounding box center [298, 163] width 142 height 21
click at [143, 290] on div "9" at bounding box center [144, 287] width 18 height 16
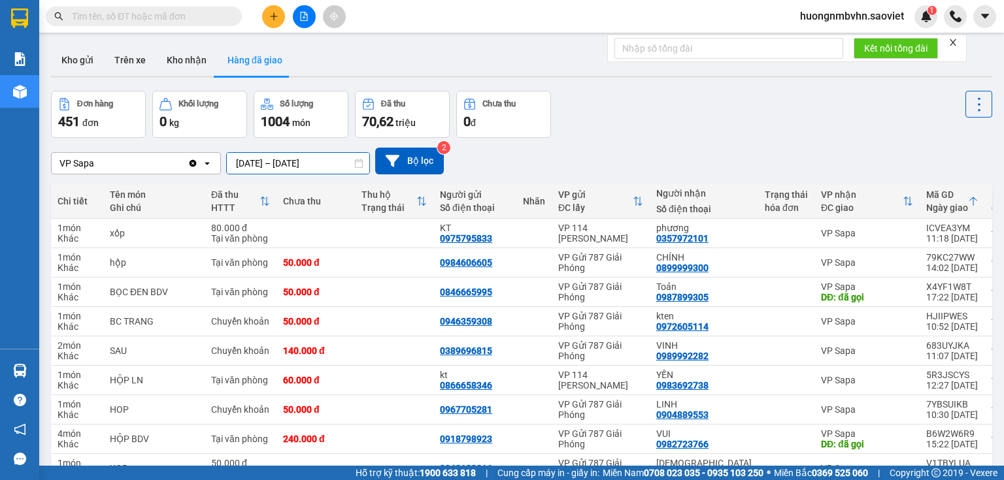
click at [310, 163] on input "[DATE] – [DATE]" at bounding box center [298, 163] width 142 height 21
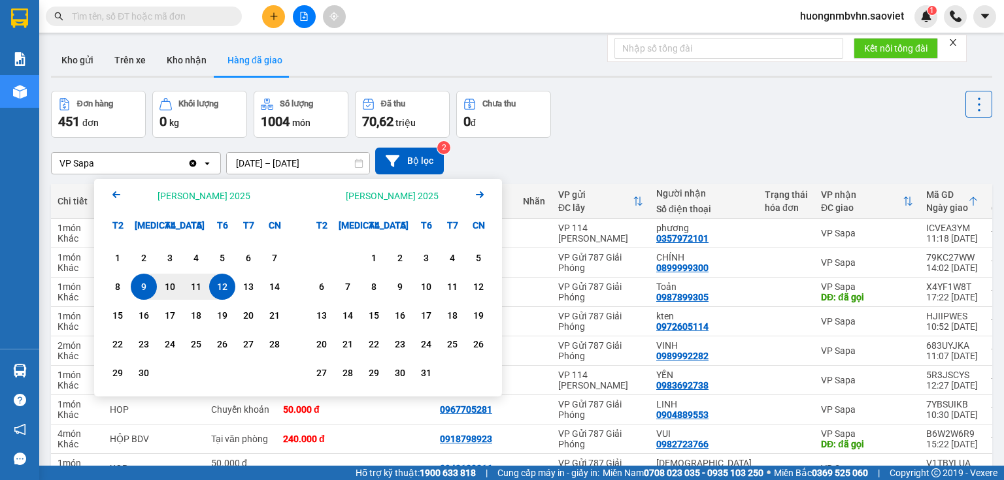
click at [150, 287] on div "9" at bounding box center [144, 287] width 18 height 16
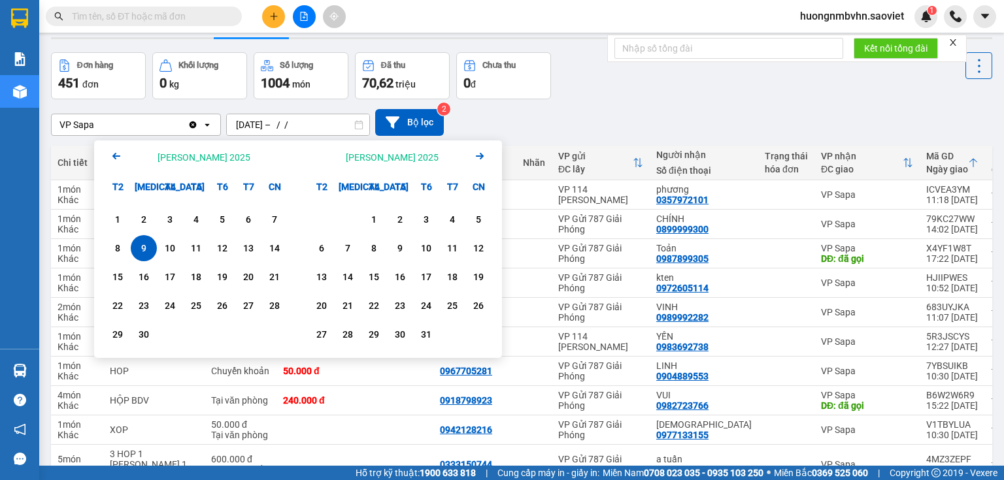
scroll to position [157, 0]
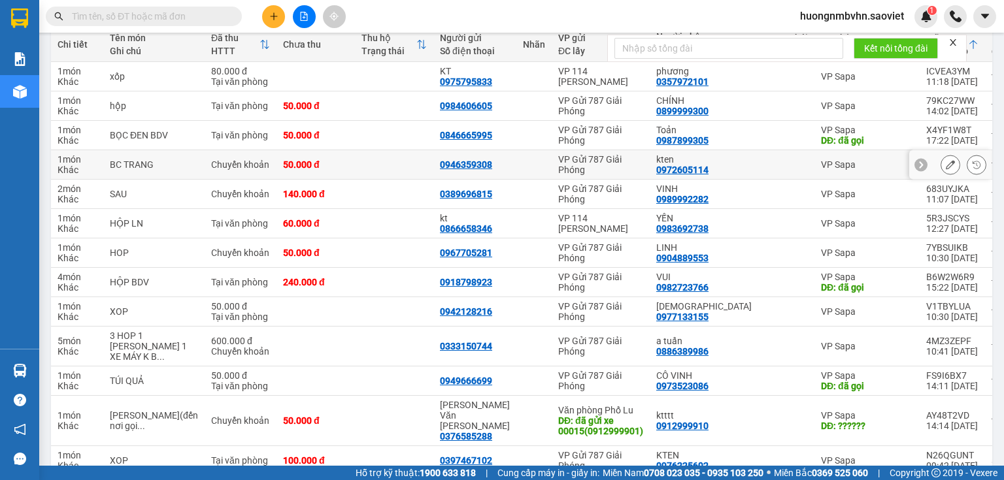
click at [578, 176] on td "VP Gửi 787 Giải Phóng" at bounding box center [601, 164] width 98 height 29
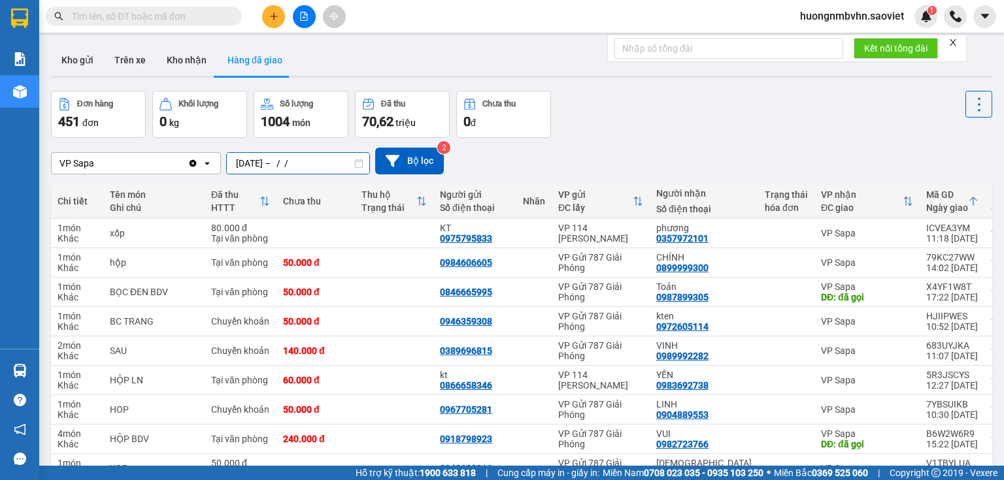
click at [294, 164] on input "[DATE] – / /" at bounding box center [298, 163] width 142 height 21
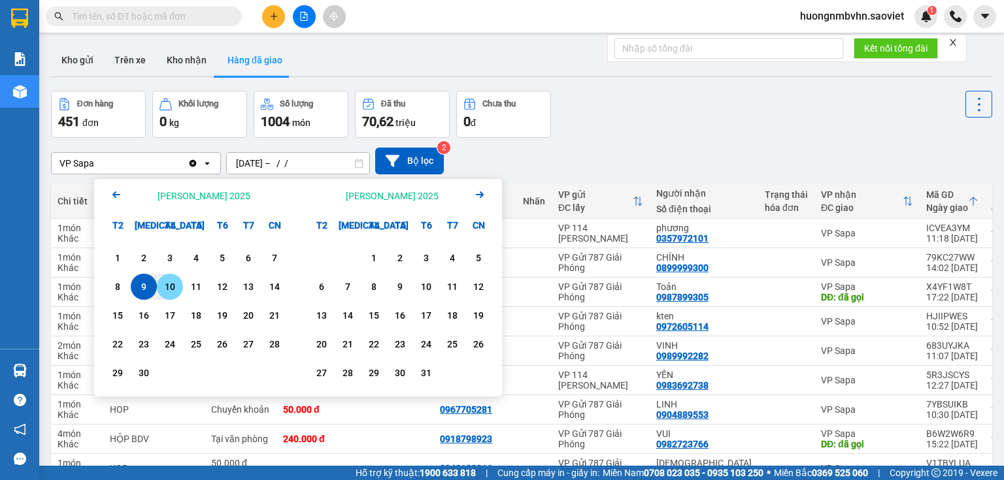
click at [178, 284] on div "10" at bounding box center [170, 287] width 18 height 16
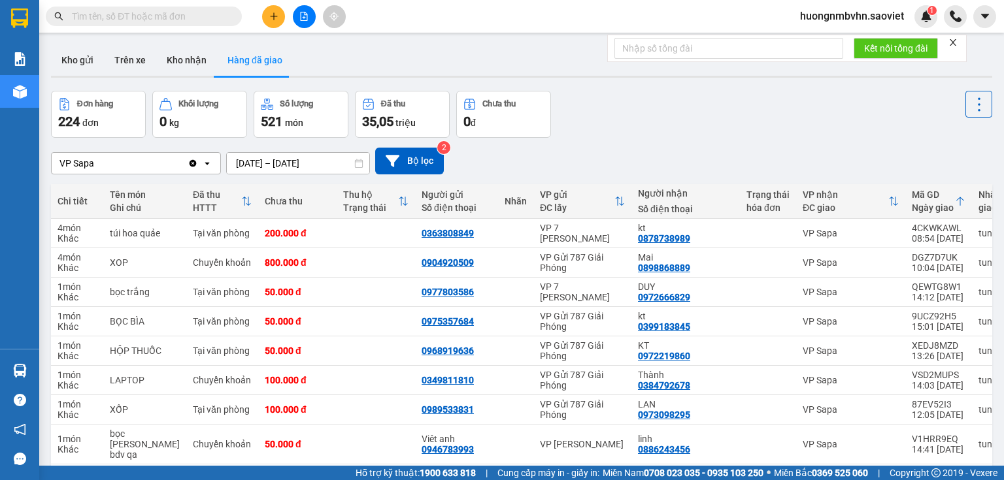
click at [256, 161] on input "[DATE] – [DATE]" at bounding box center [298, 163] width 142 height 21
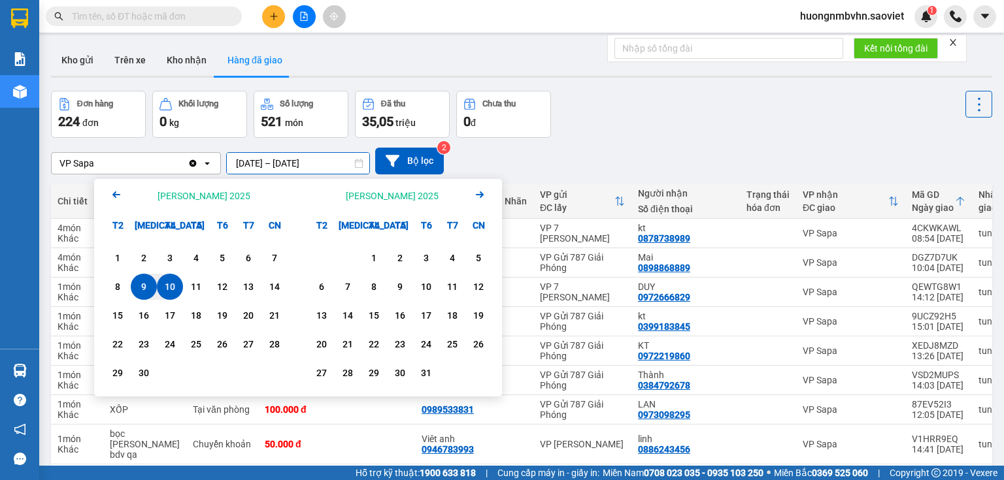
click at [169, 284] on div "10" at bounding box center [170, 287] width 18 height 16
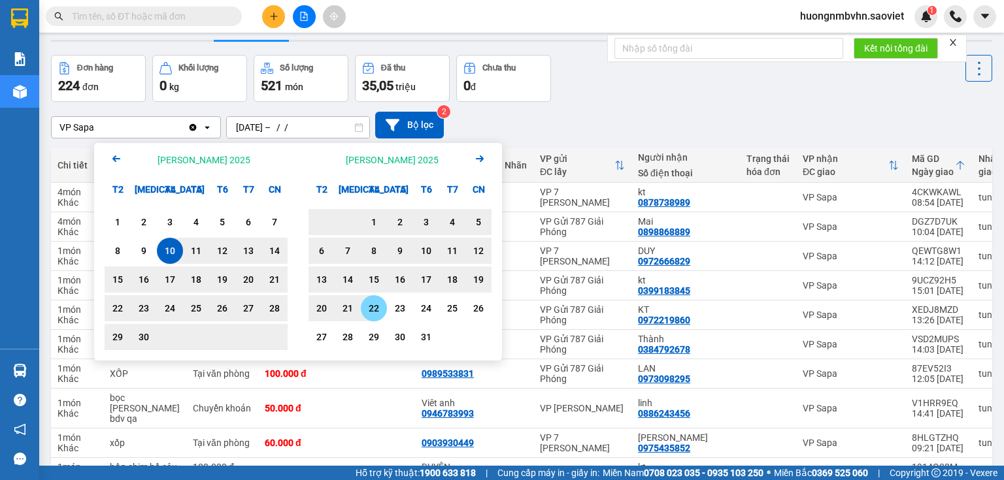
scroll to position [209, 0]
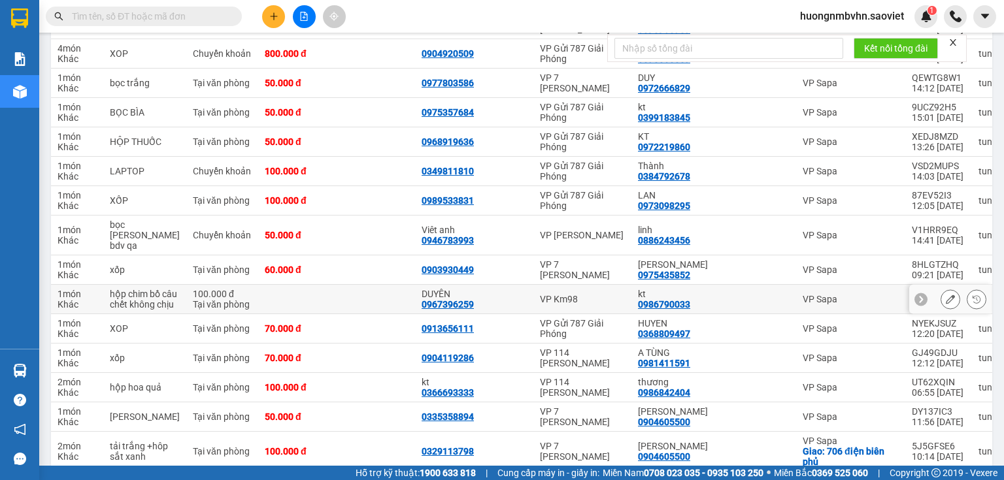
click at [586, 301] on div "VP Km98" at bounding box center [582, 299] width 85 height 10
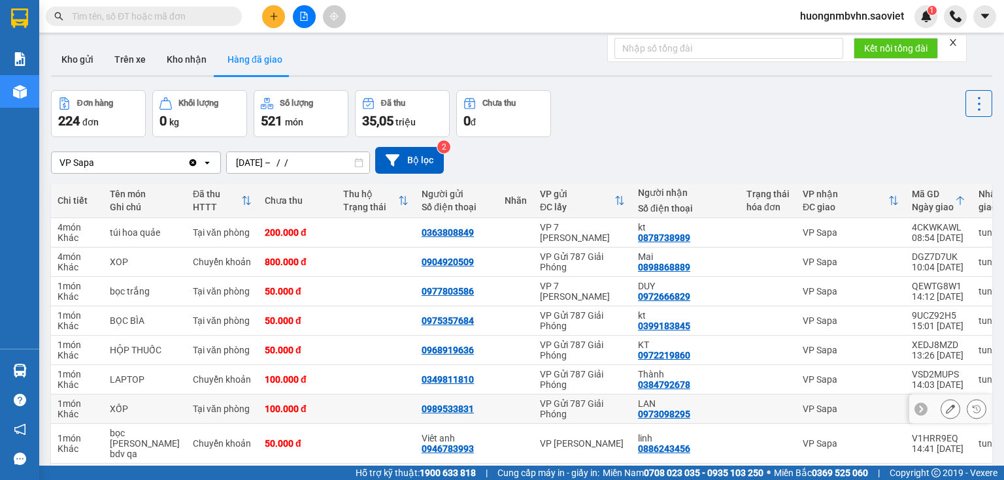
scroll to position [0, 0]
click at [267, 165] on input "[DATE] – / /" at bounding box center [298, 163] width 142 height 21
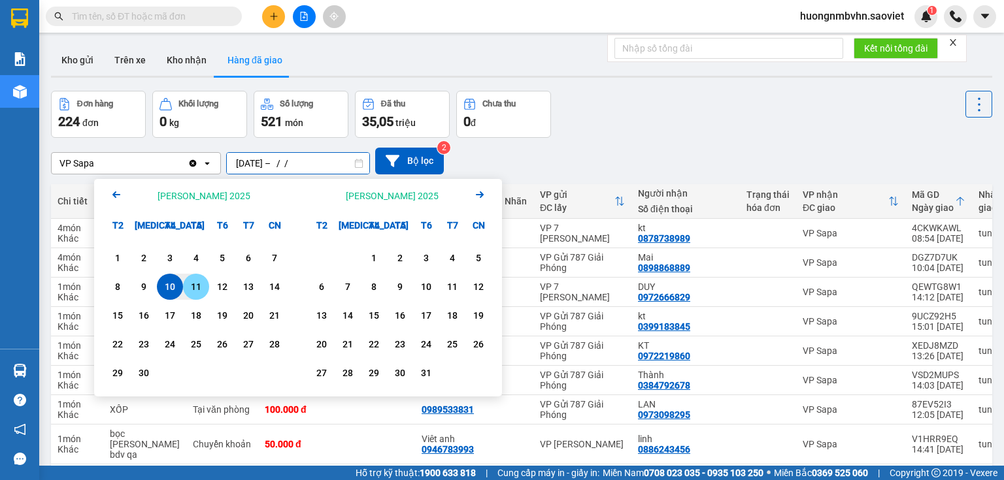
click at [196, 288] on div "11" at bounding box center [196, 287] width 18 height 16
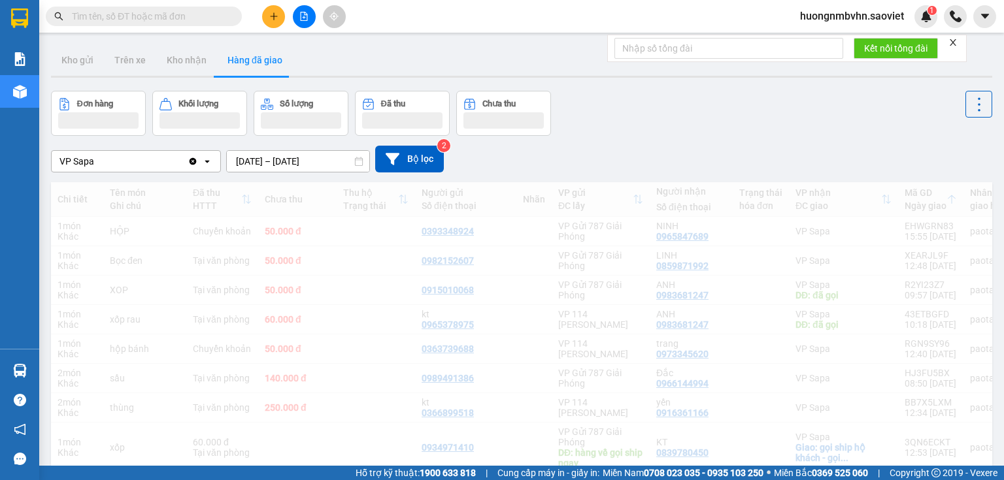
click at [249, 159] on input "[DATE] – [DATE]" at bounding box center [298, 161] width 142 height 21
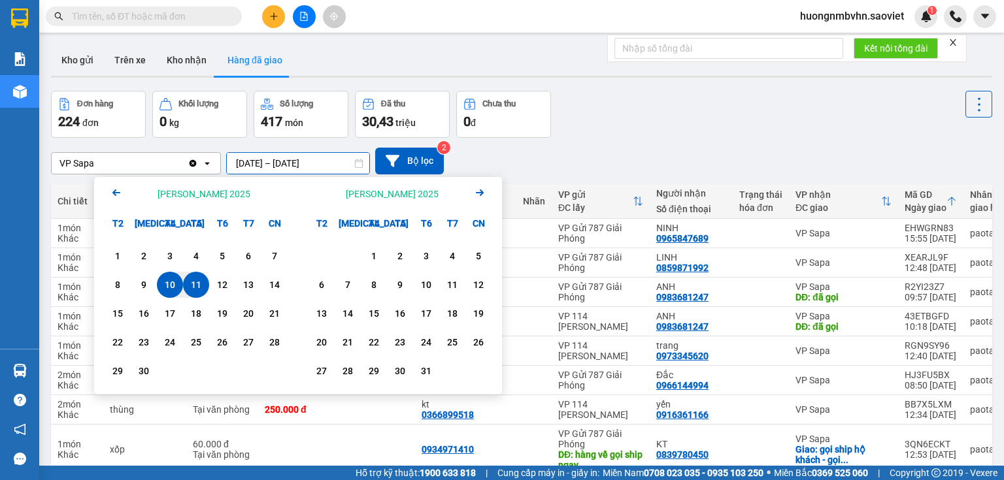
click at [190, 281] on div "11" at bounding box center [196, 285] width 18 height 16
type input "[DATE] – / /"
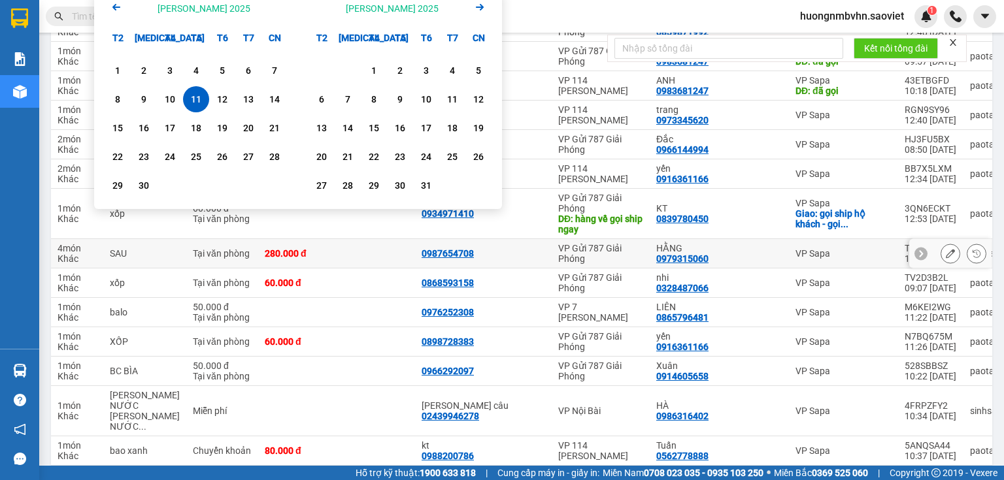
scroll to position [261, 0]
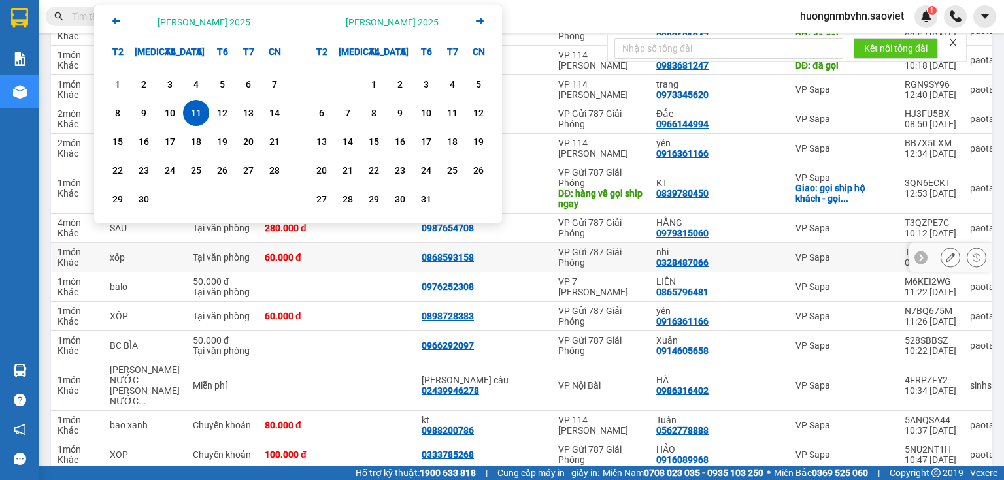
click at [516, 259] on td at bounding box center [533, 257] width 35 height 29
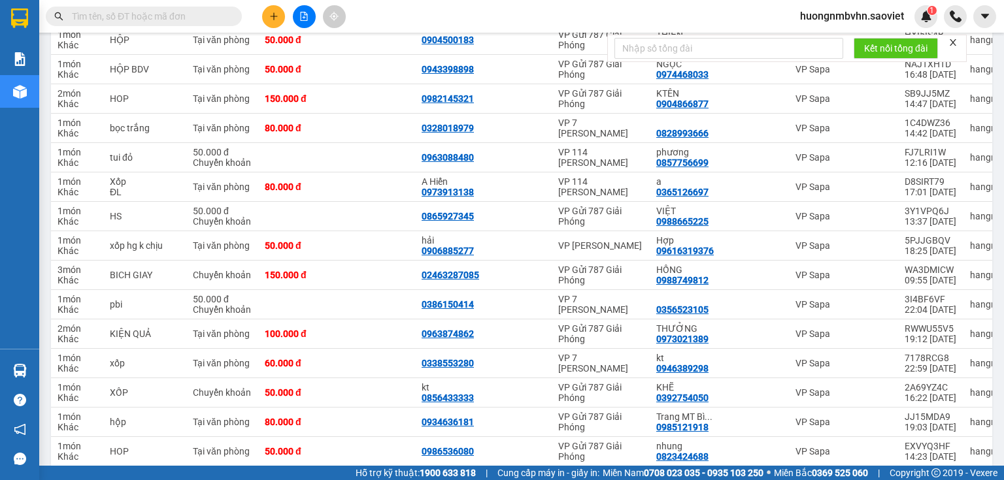
scroll to position [2697, 0]
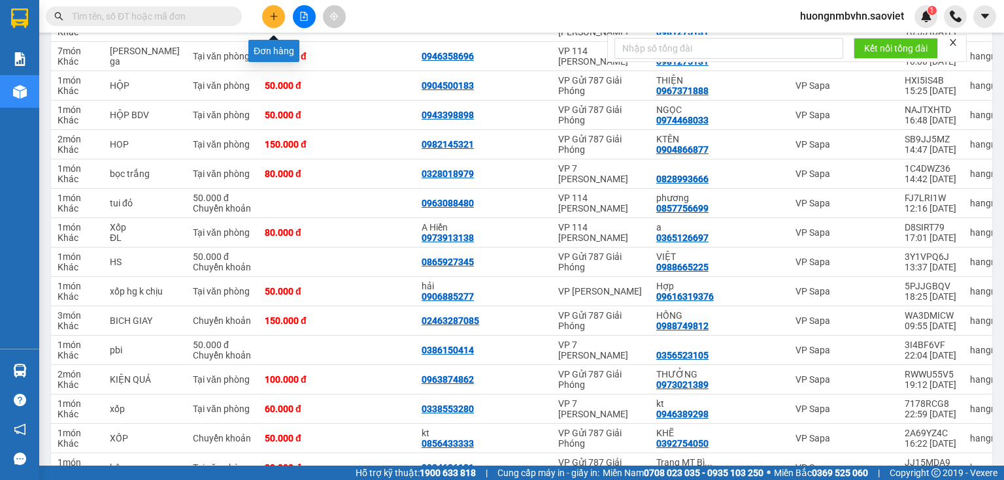
click at [269, 18] on icon "plus" at bounding box center [273, 16] width 9 height 9
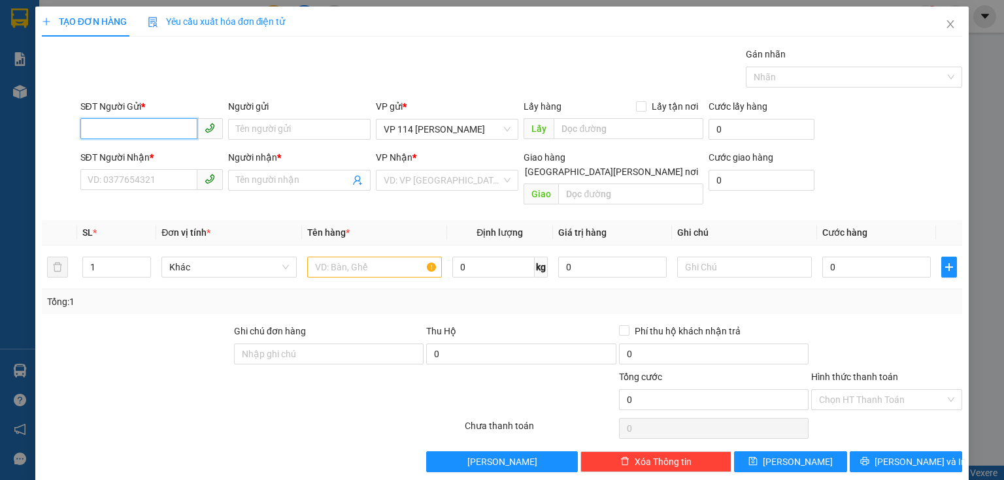
click at [167, 128] on input "SĐT Người Gửi *" at bounding box center [138, 128] width 117 height 21
click at [113, 157] on div "0393385157 - kt" at bounding box center [150, 155] width 125 height 14
type input "0393385157"
type input "kt"
type input "0367712559"
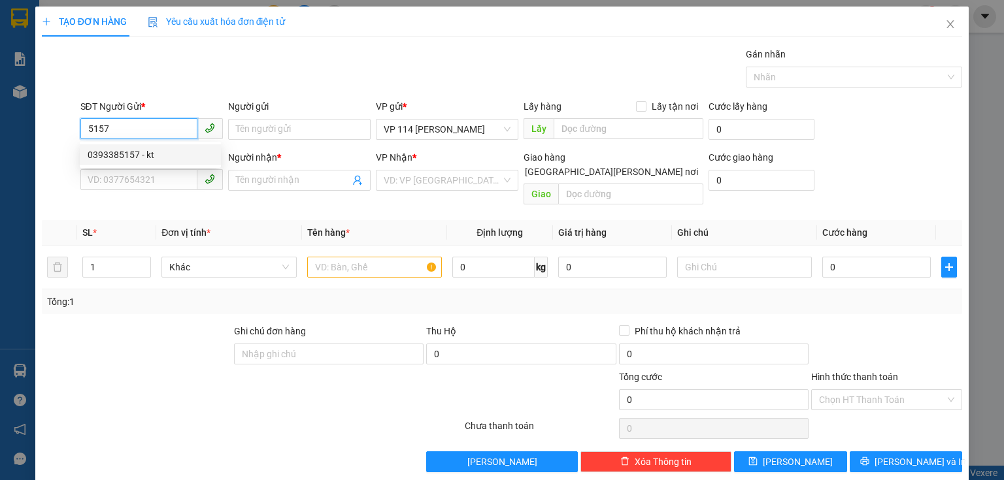
type input "Nguyên đình"
type input "0393385157"
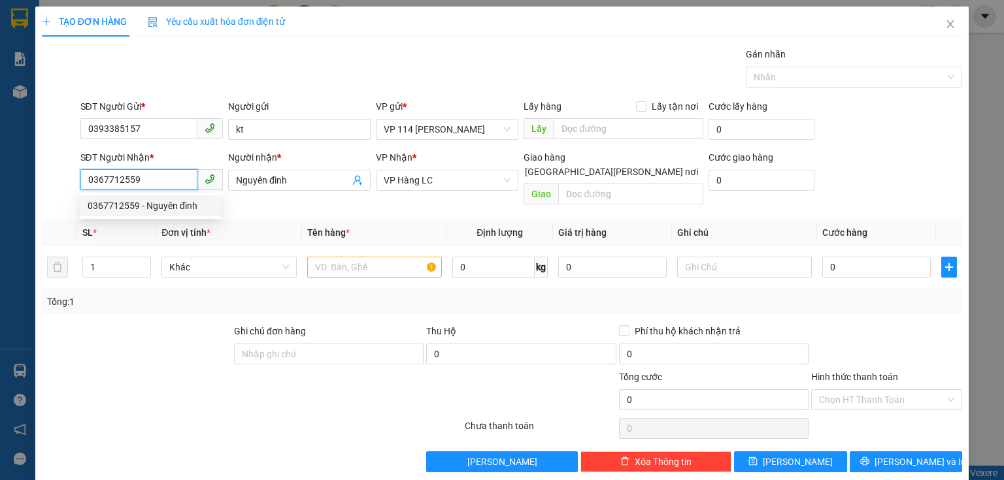
drag, startPoint x: 141, startPoint y: 180, endPoint x: 79, endPoint y: 179, distance: 62.1
click at [80, 179] on input "0367712559" at bounding box center [138, 179] width 117 height 21
click at [128, 225] on div "0972115417 - pan" at bounding box center [150, 227] width 125 height 14
type input "0972115417"
type input "pan"
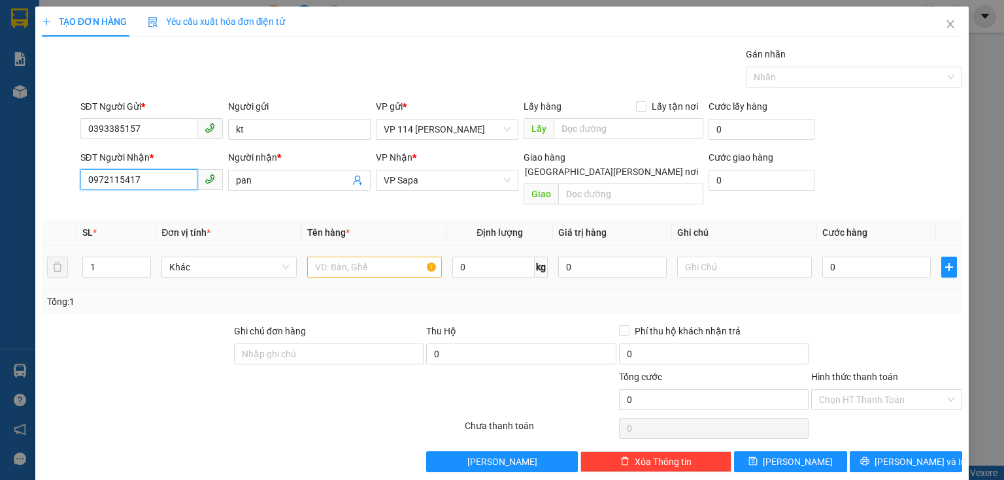
type input "0972115417"
click at [368, 257] on input "text" at bounding box center [374, 267] width 135 height 21
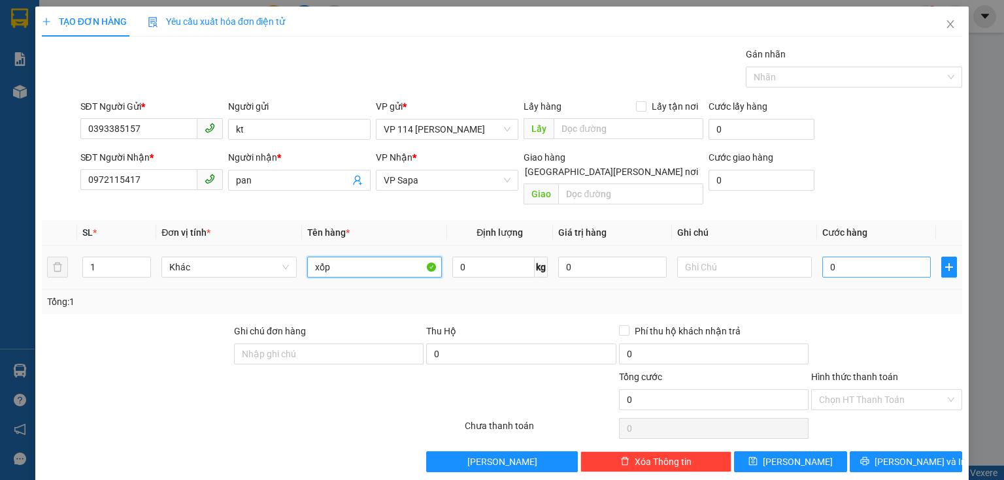
type input "xốp"
click at [844, 257] on input "0" at bounding box center [876, 267] width 108 height 21
type input "8"
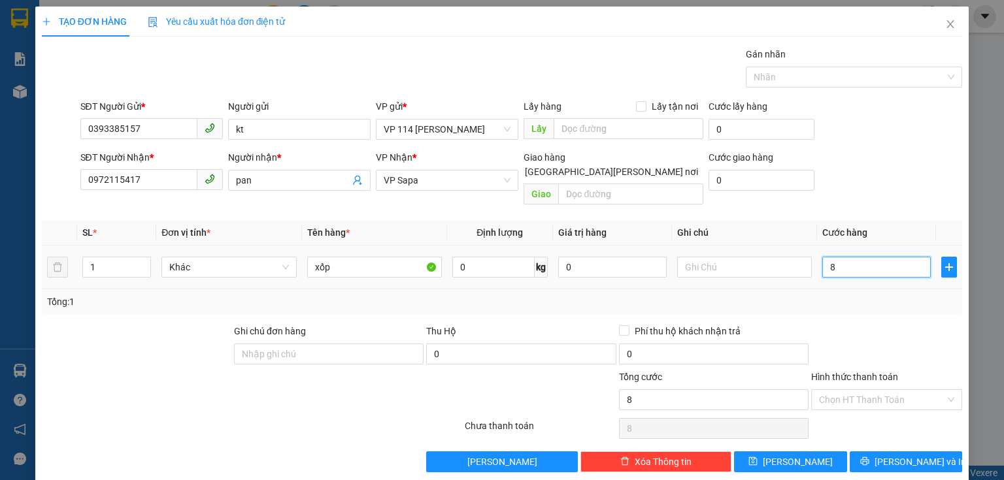
type input "80"
type input "800"
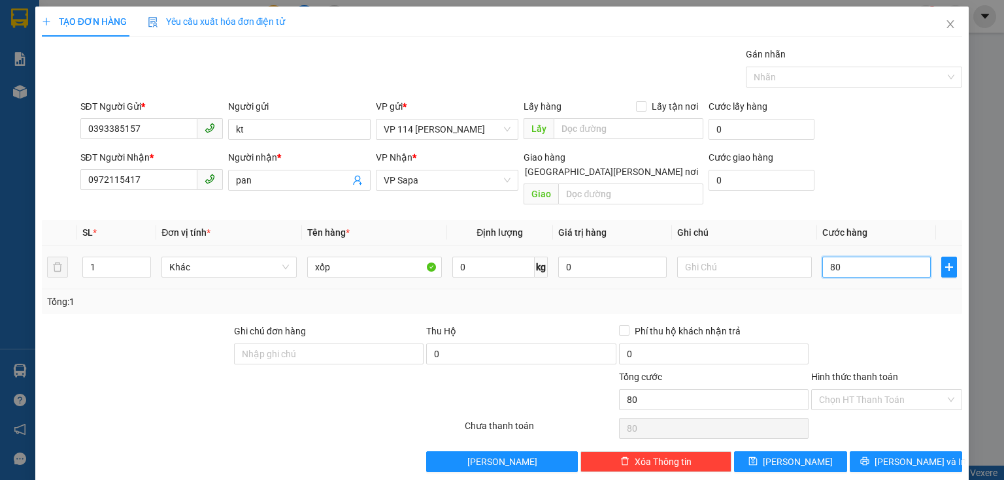
type input "800"
type input "8.000"
type input "80.000"
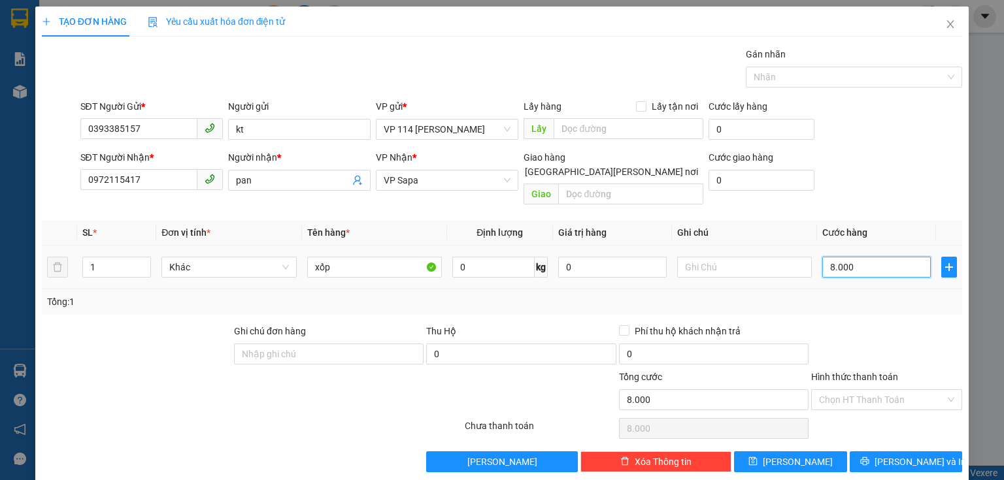
type input "80.000"
click at [925, 452] on button "[PERSON_NAME] và In" at bounding box center [906, 462] width 113 height 21
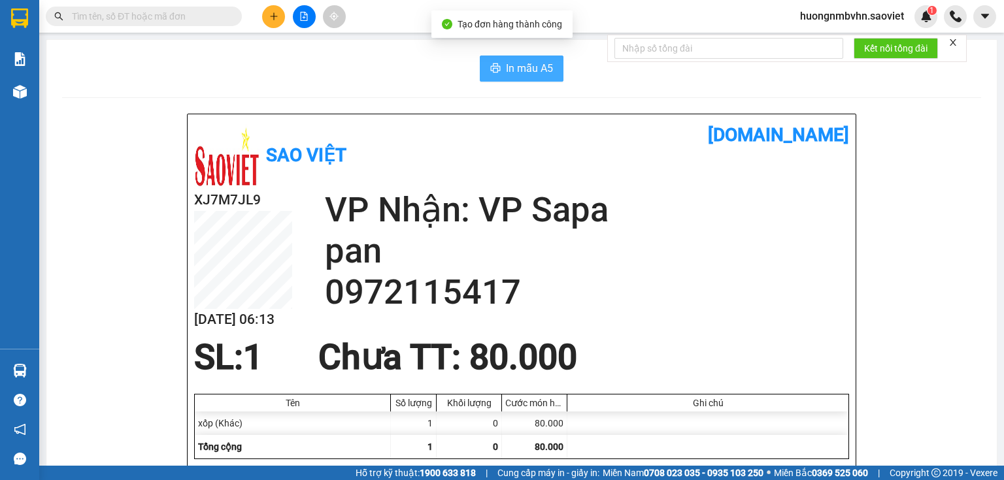
click at [522, 67] on span "In mẫu A5" at bounding box center [529, 68] width 47 height 16
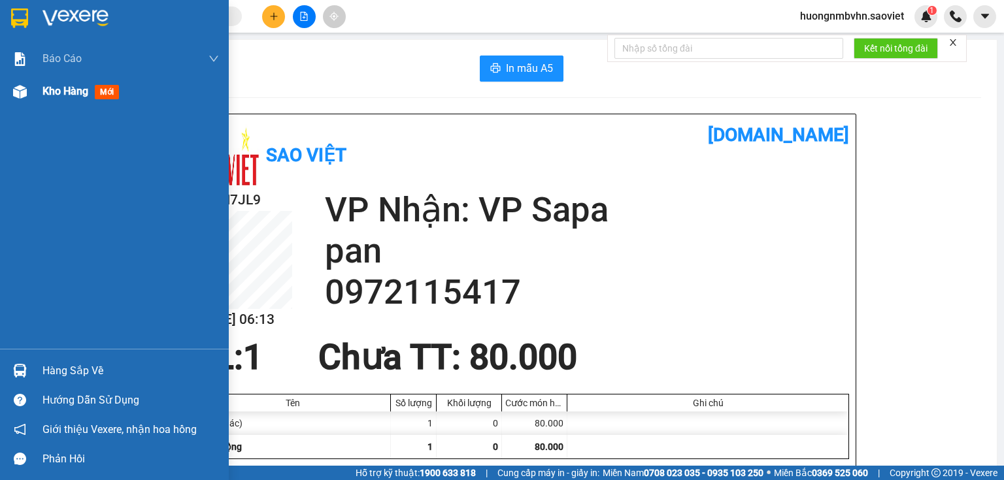
click at [76, 91] on span "Kho hàng" at bounding box center [65, 91] width 46 height 12
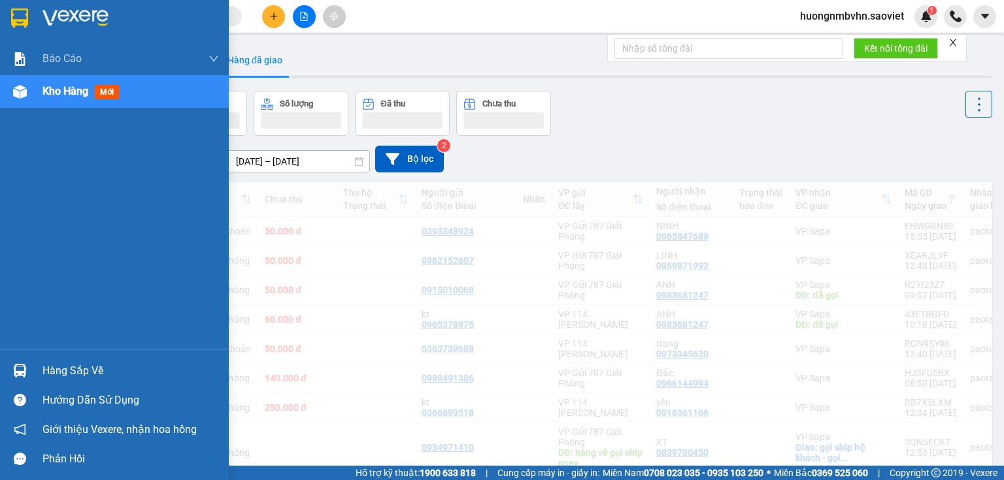
click at [74, 88] on span "Kho hàng" at bounding box center [65, 91] width 46 height 12
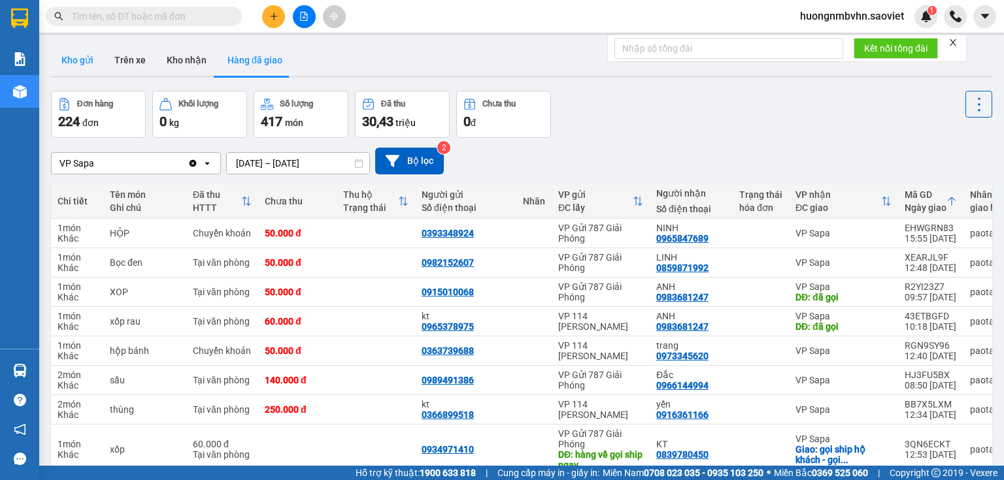
click at [82, 58] on button "Kho gửi" at bounding box center [77, 59] width 53 height 31
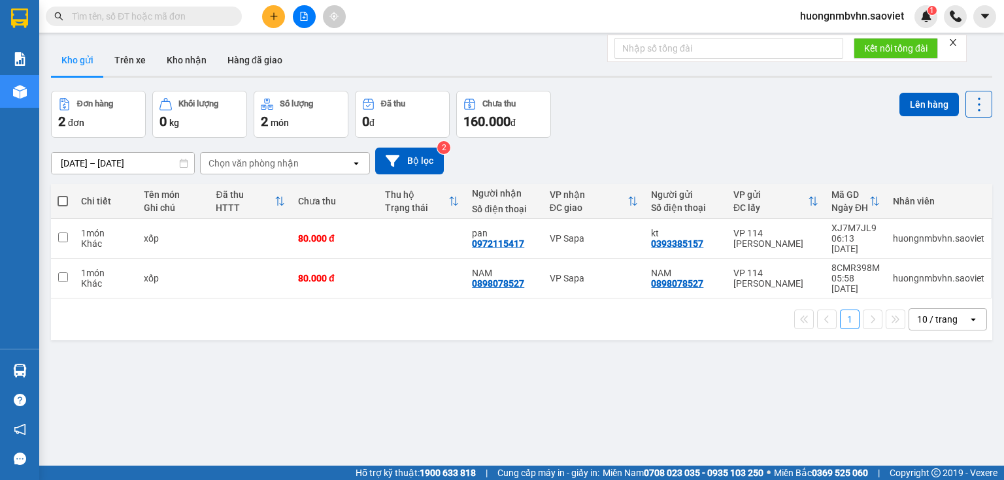
click at [62, 197] on span at bounding box center [63, 201] width 10 height 10
click at [63, 195] on input "checkbox" at bounding box center [63, 195] width 0 height 0
checkbox input "true"
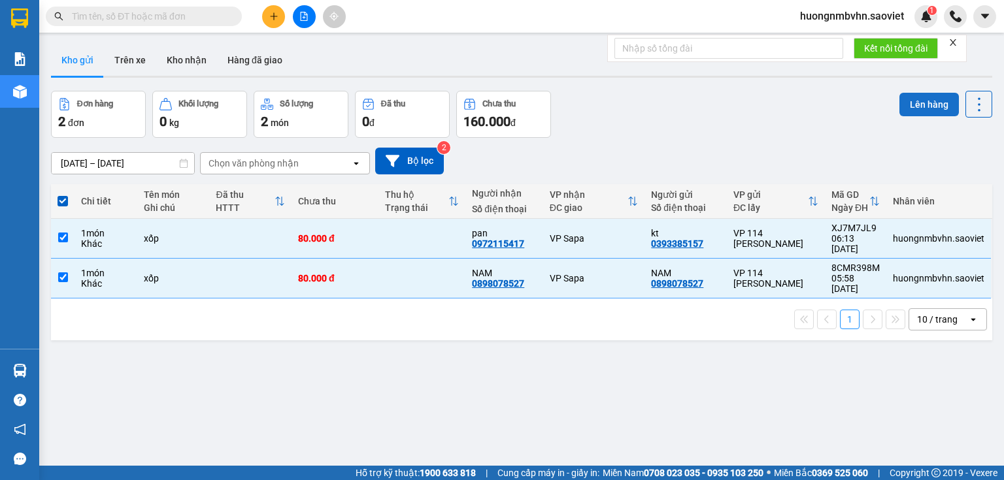
click at [925, 101] on button "Lên hàng" at bounding box center [928, 105] width 59 height 24
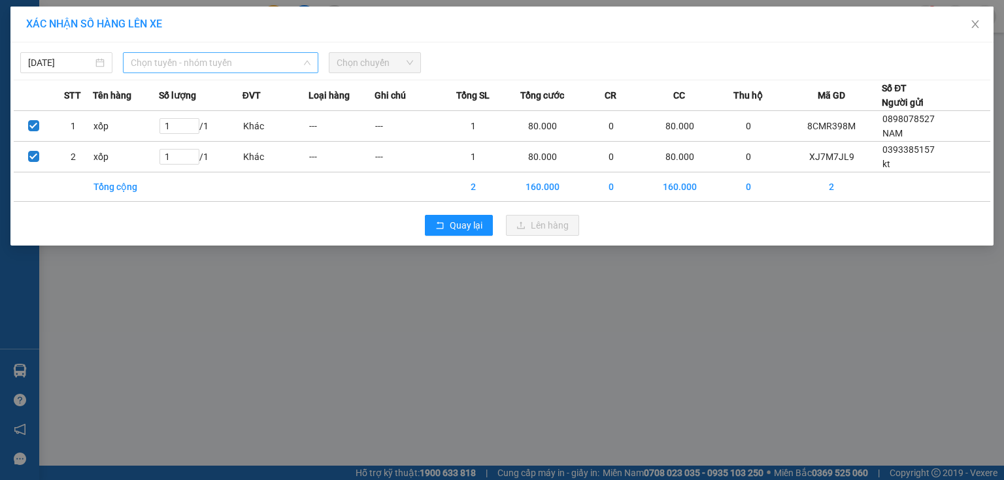
click at [193, 62] on span "Chọn tuyến - nhóm tuyến" at bounding box center [221, 63] width 180 height 20
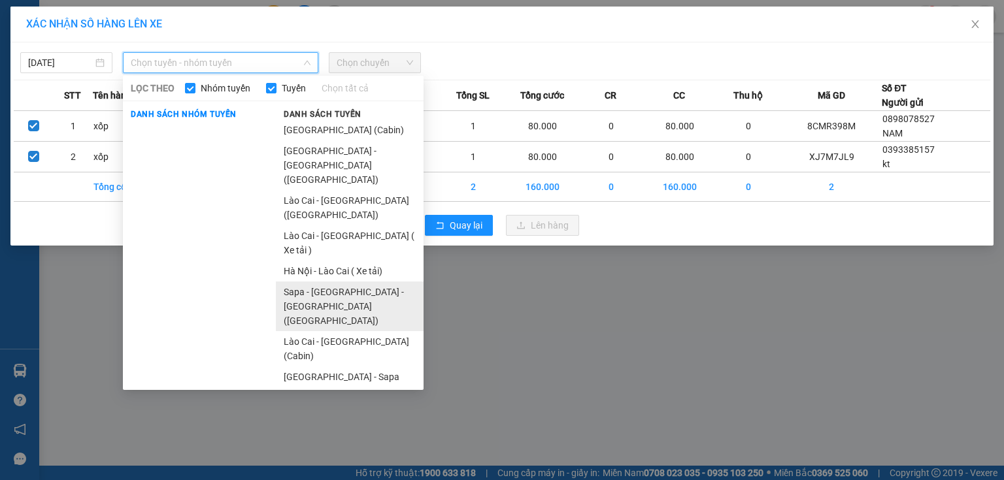
scroll to position [44, 0]
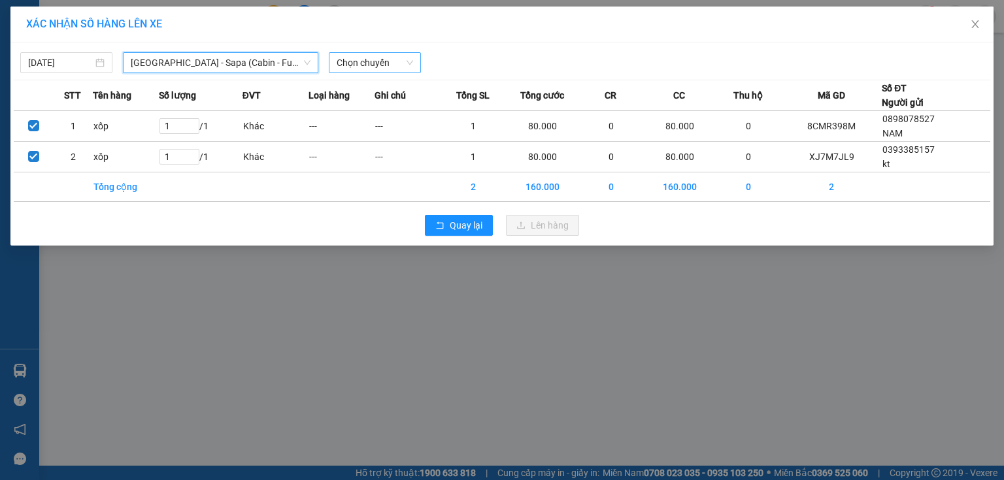
click at [356, 56] on span "Chọn chuyến" at bounding box center [375, 63] width 76 height 20
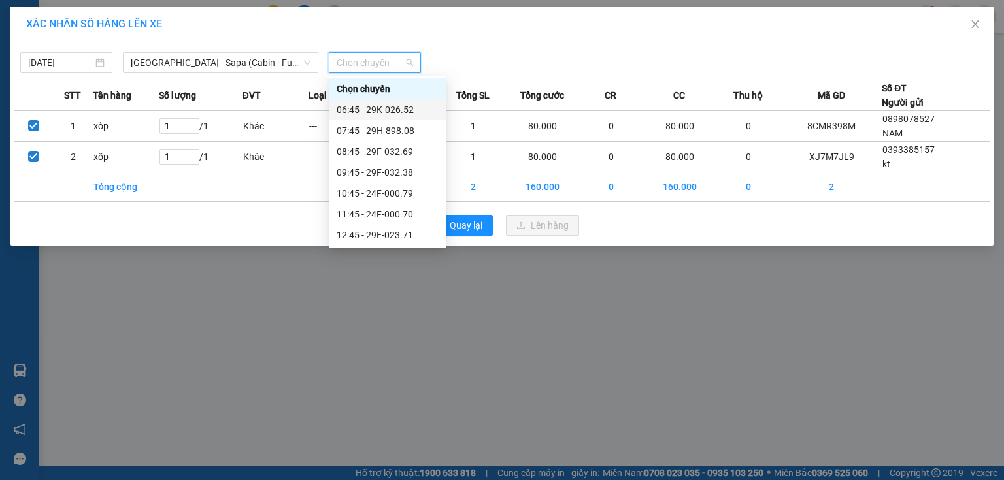
click at [390, 110] on div "06:45 - 29K-026.52" at bounding box center [388, 110] width 102 height 14
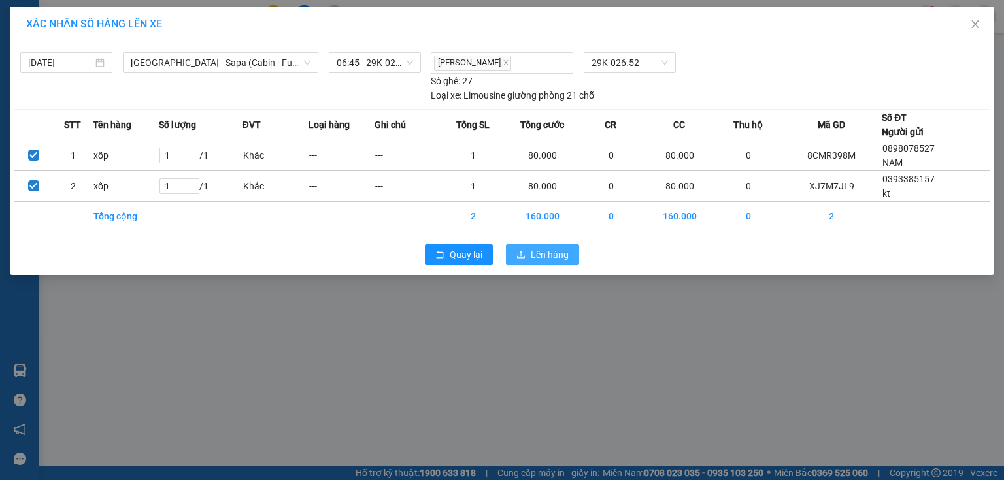
click at [547, 248] on span "Lên hàng" at bounding box center [550, 255] width 38 height 14
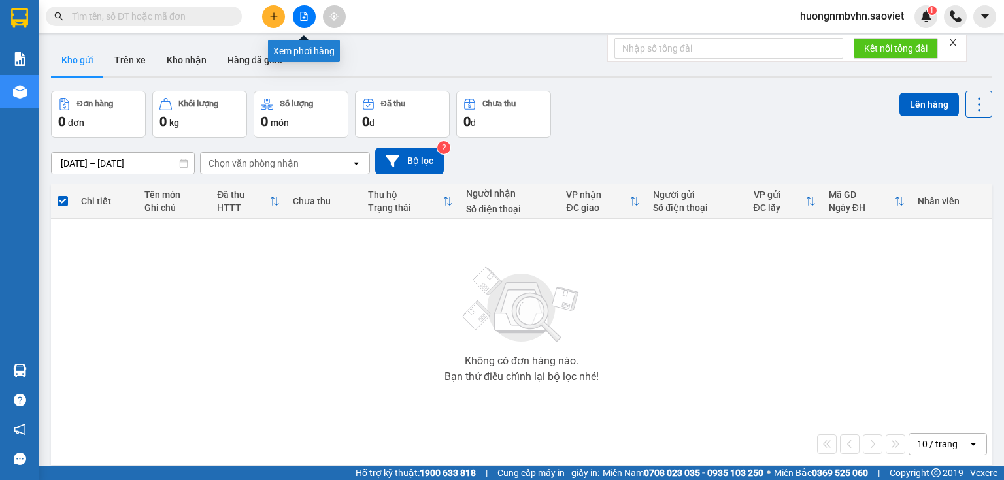
click at [306, 13] on icon "file-add" at bounding box center [304, 16] width 7 height 9
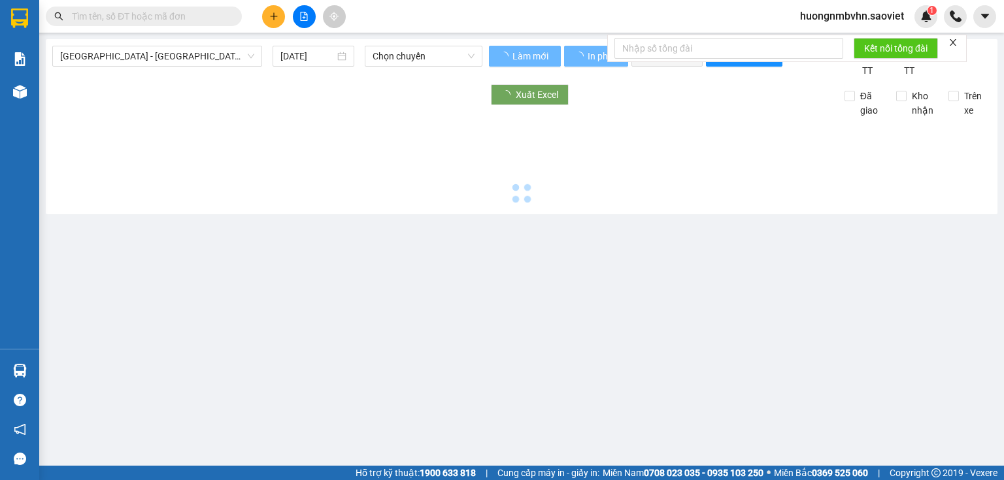
type input "[DATE]"
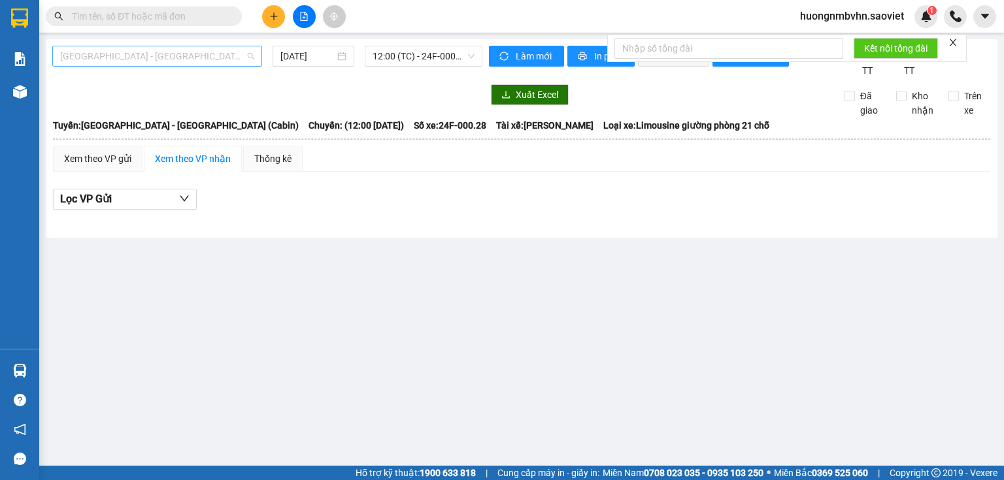
click at [205, 62] on span "[GEOGRAPHIC_DATA] - [GEOGRAPHIC_DATA] (Cabin)" at bounding box center [157, 56] width 194 height 20
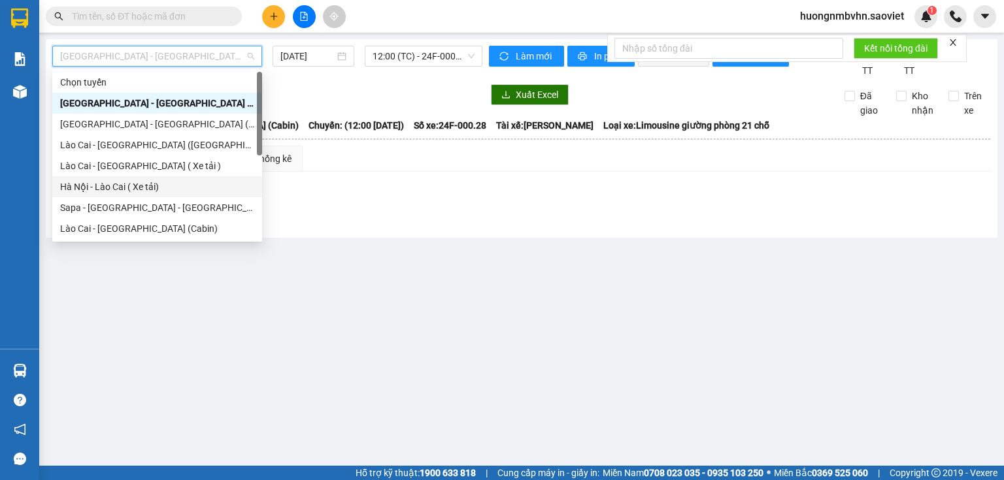
scroll to position [105, 0]
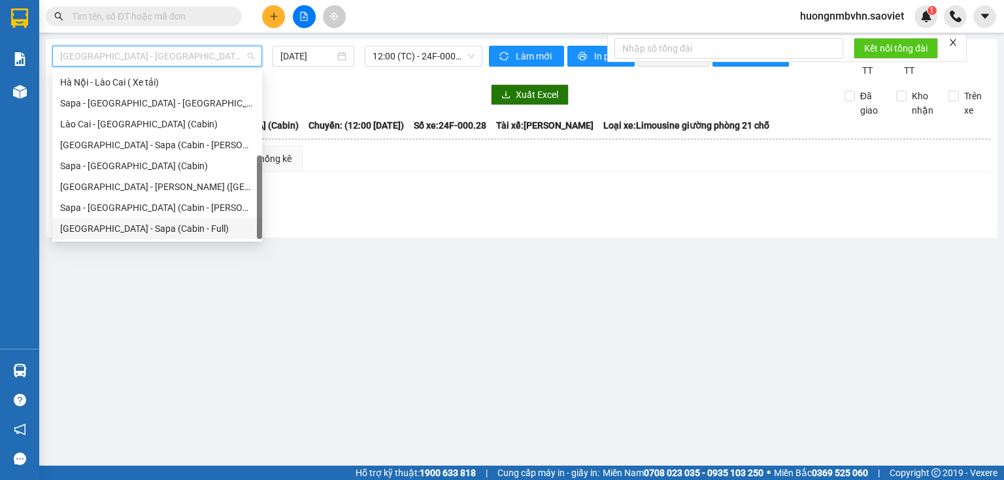
click at [152, 227] on div "[GEOGRAPHIC_DATA] - Sapa (Cabin - Full)" at bounding box center [157, 229] width 194 height 14
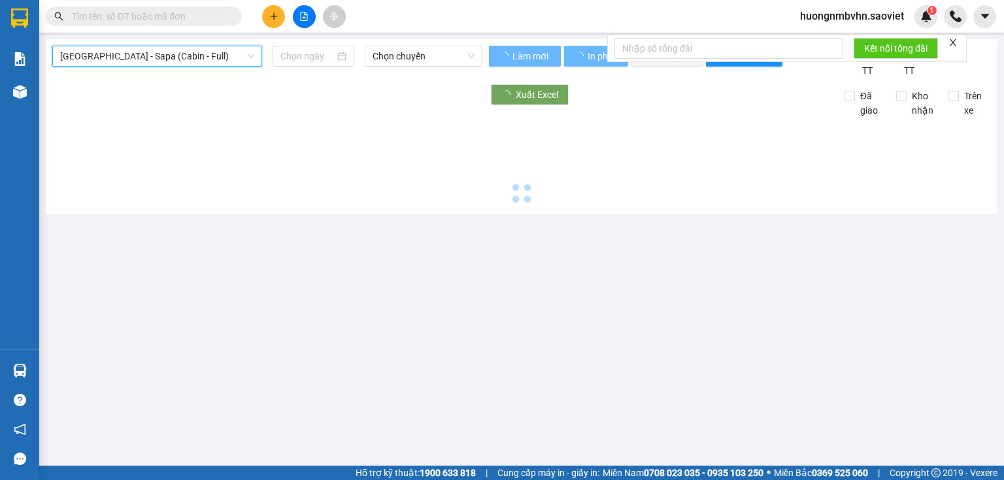
type input "[DATE]"
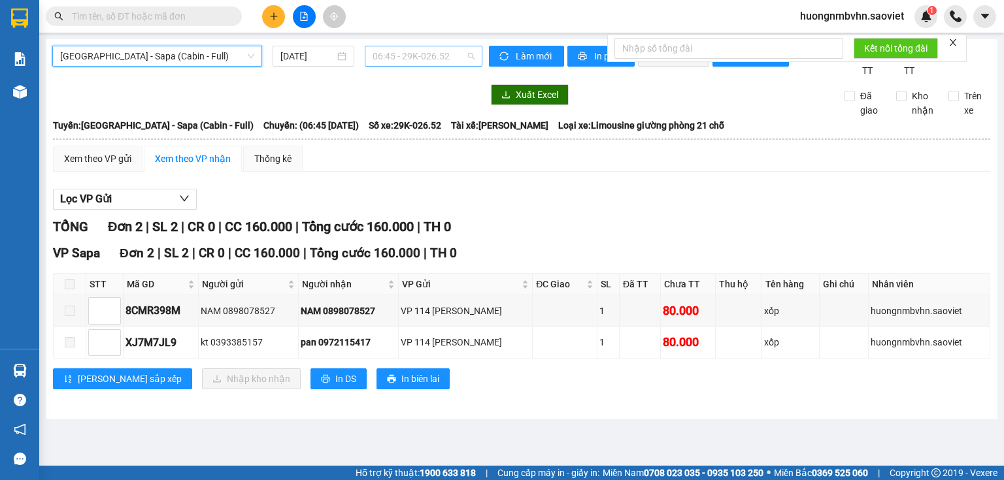
click at [456, 53] on span "06:45 - 29K-026.52" at bounding box center [424, 56] width 103 height 20
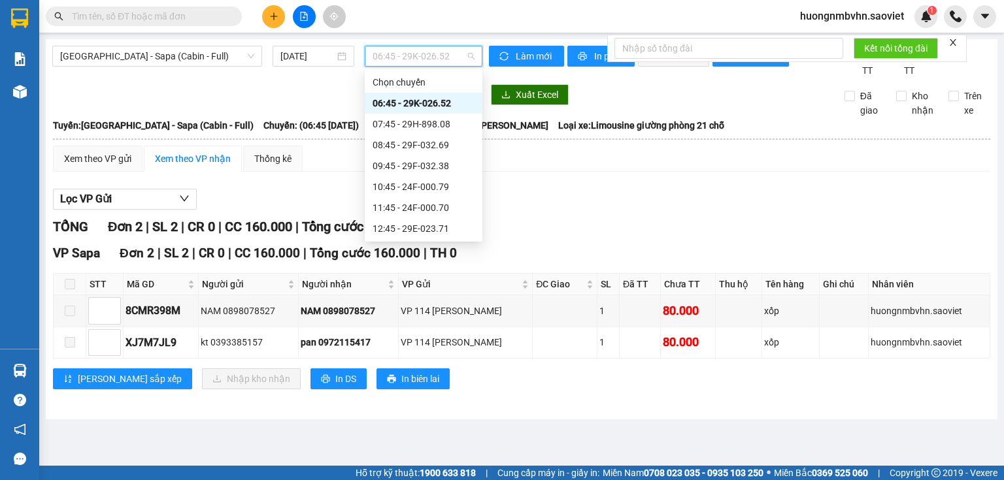
click at [441, 99] on div "06:45 - 29K-026.52" at bounding box center [424, 103] width 102 height 14
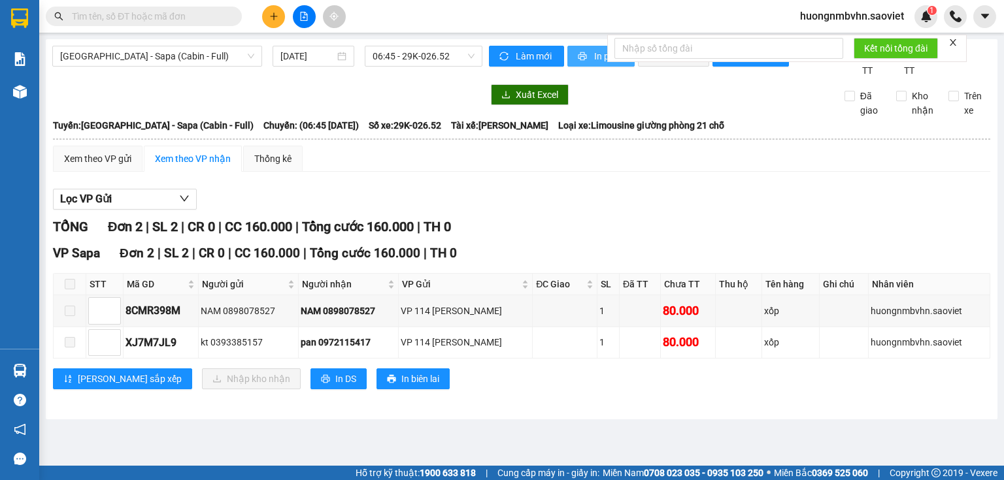
click at [596, 52] on span "In phơi" at bounding box center [609, 56] width 30 height 14
click at [603, 97] on div "[GEOGRAPHIC_DATA] - Sapa (Cabin - Full) [DATE] 06:45 - 29K-026.52 [PERSON_NAME]…" at bounding box center [522, 229] width 952 height 380
